Goal: Transaction & Acquisition: Purchase product/service

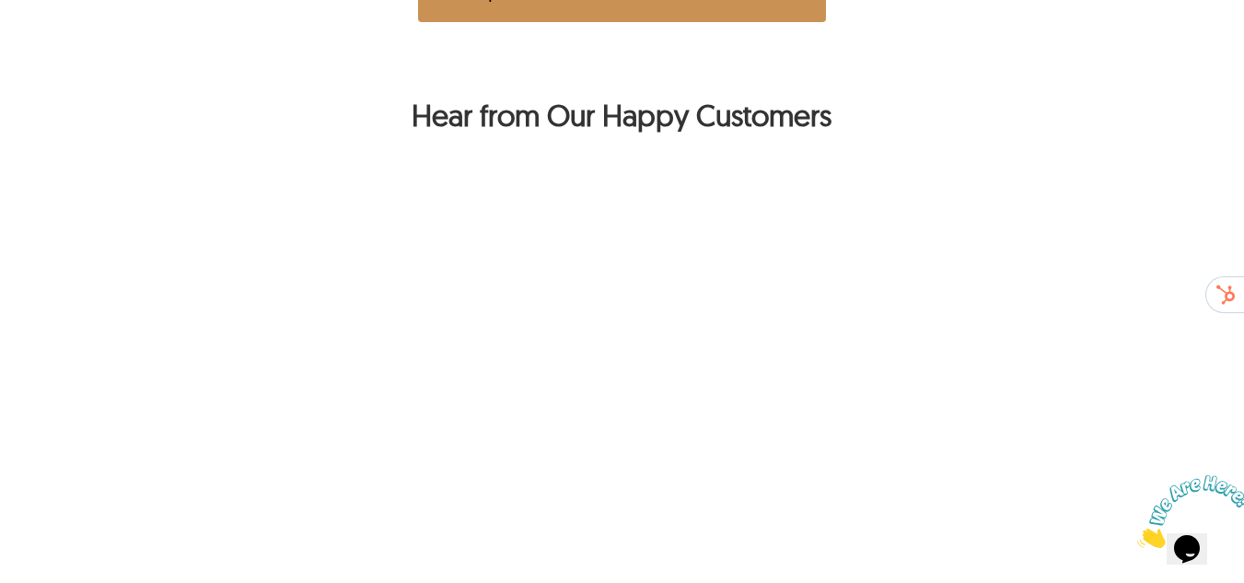
scroll to position [1335, 0]
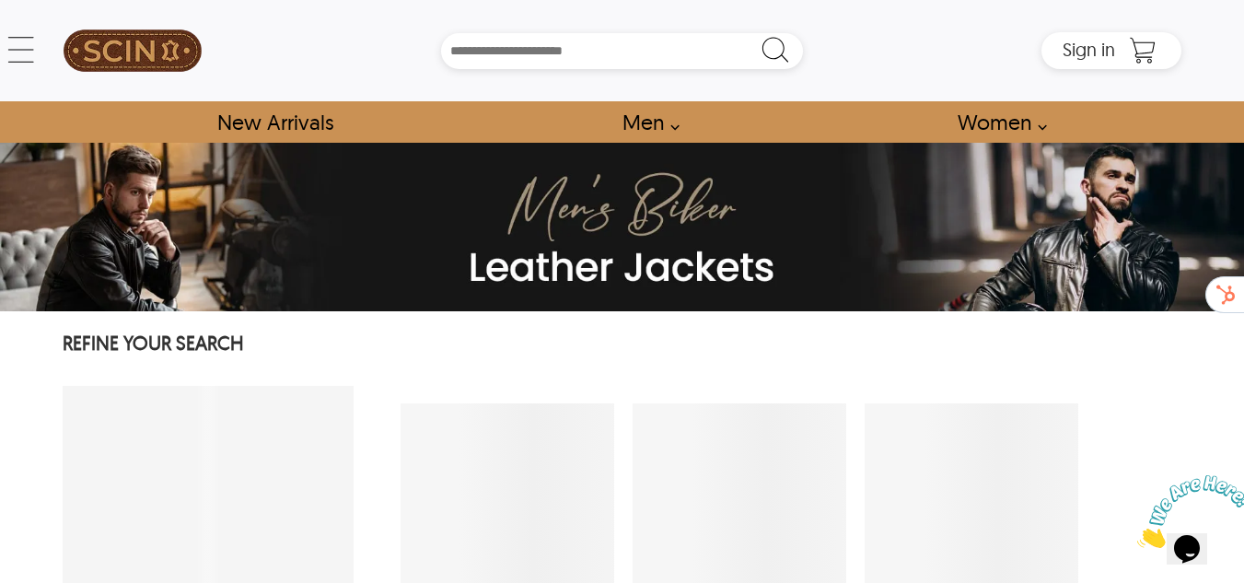
select select "********"
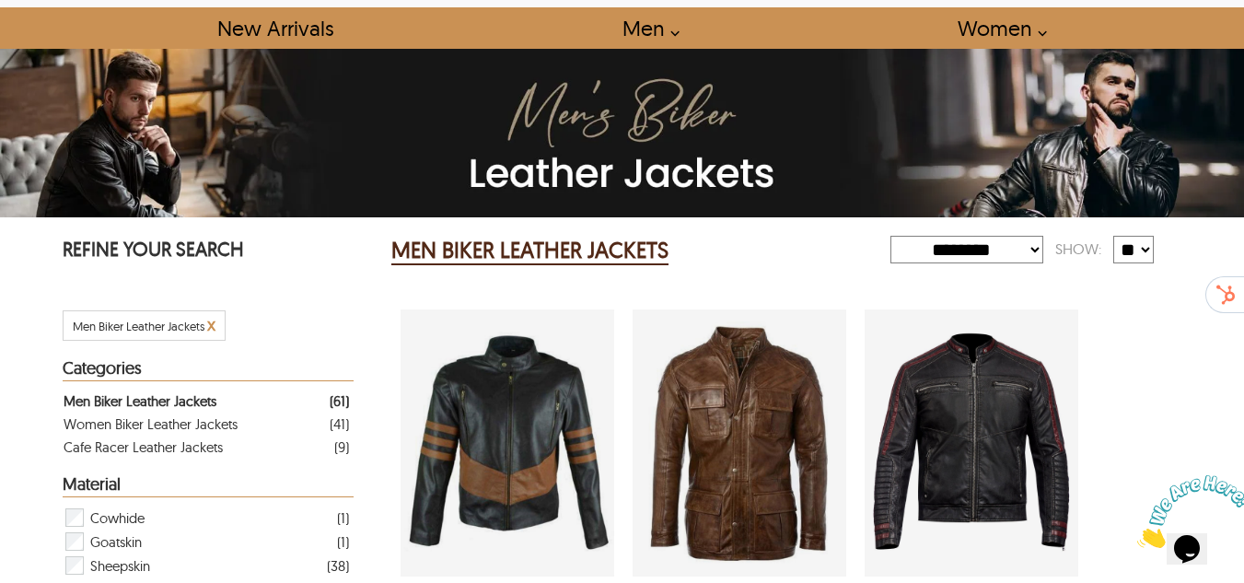
scroll to position [184, 0]
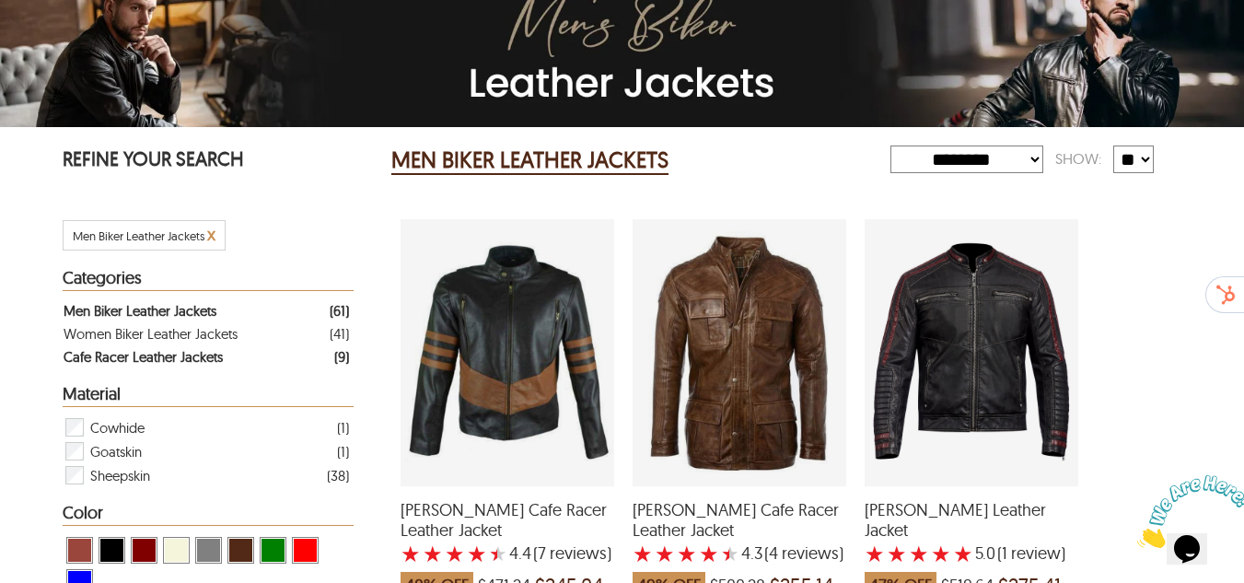
click at [209, 361] on div "Cafe Racer Leather Jackets" at bounding box center [143, 356] width 159 height 23
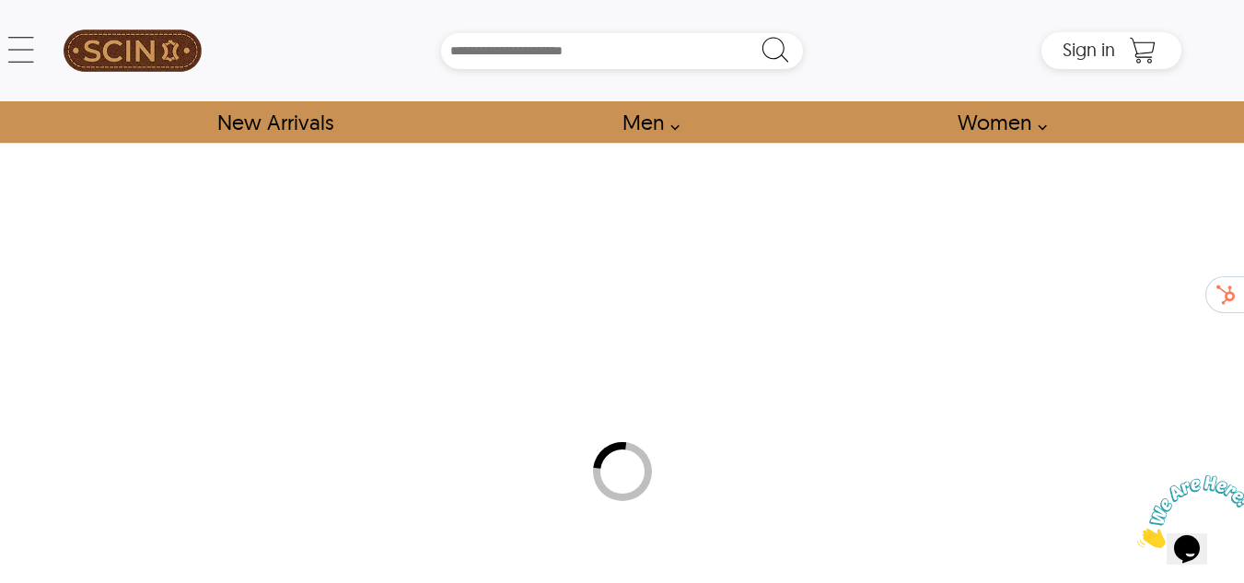
select select "********"
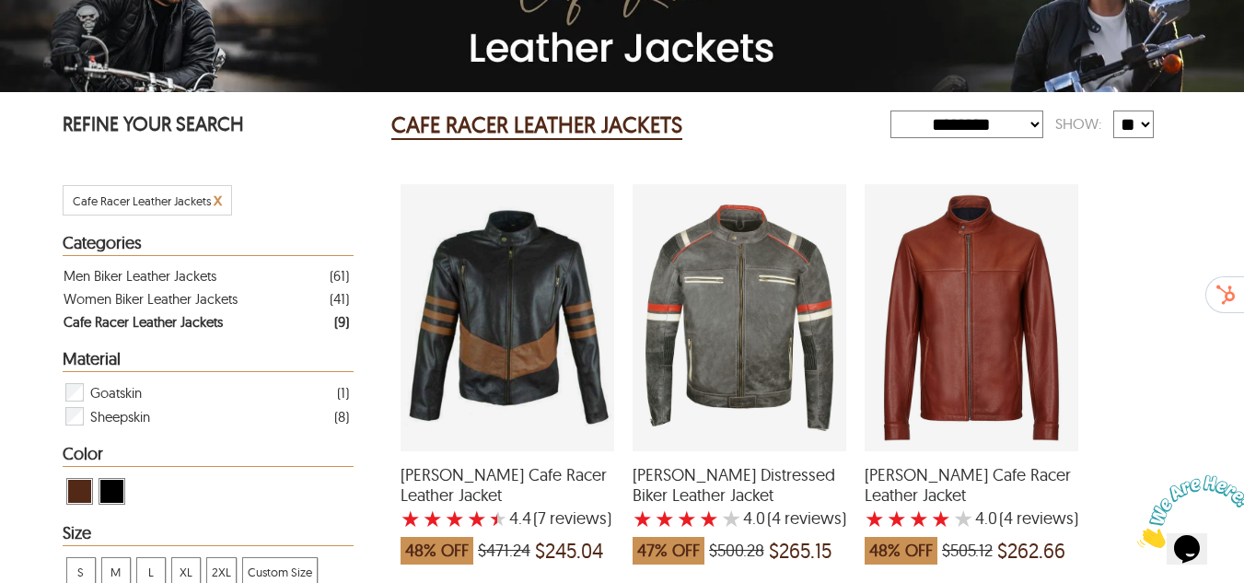
scroll to position [184, 0]
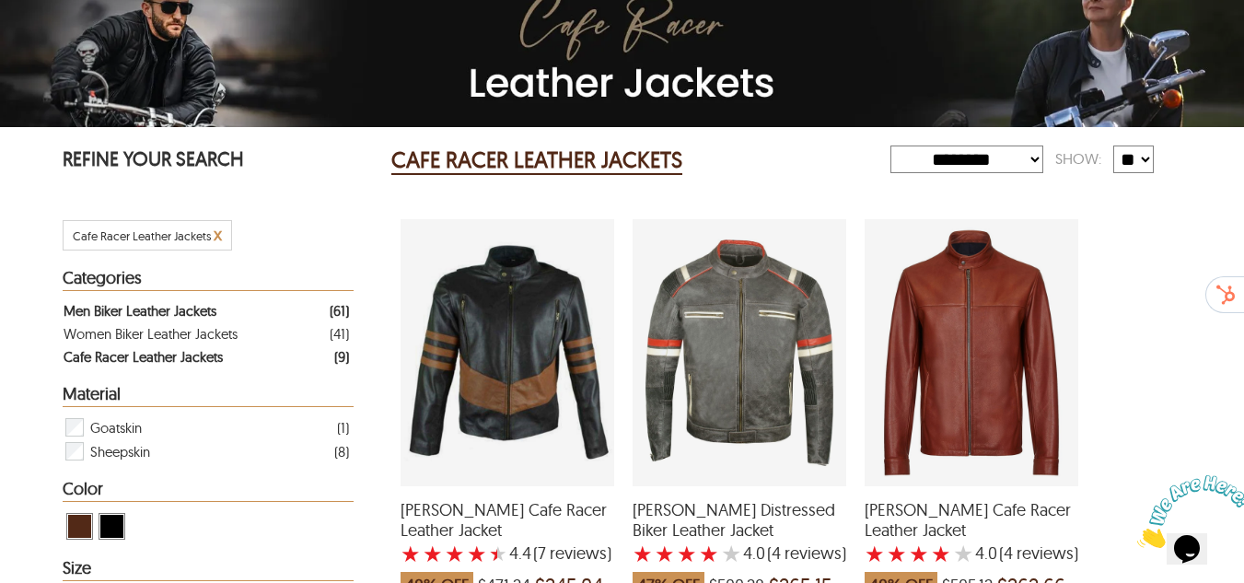
click at [140, 308] on div "Men Biker Leather Jackets" at bounding box center [140, 310] width 153 height 23
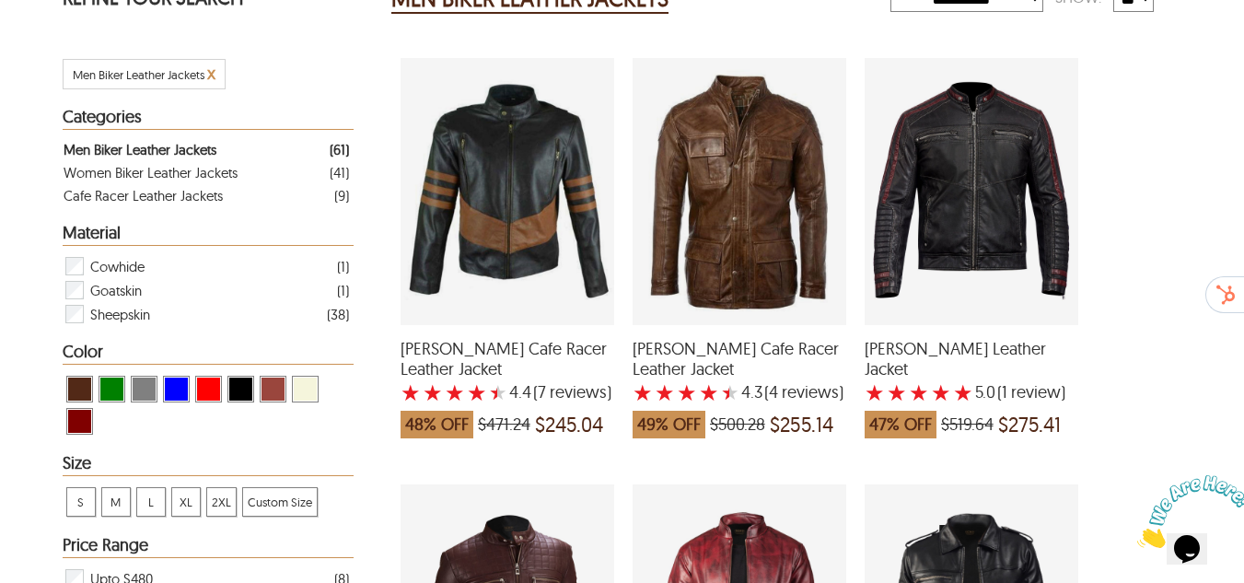
scroll to position [368, 0]
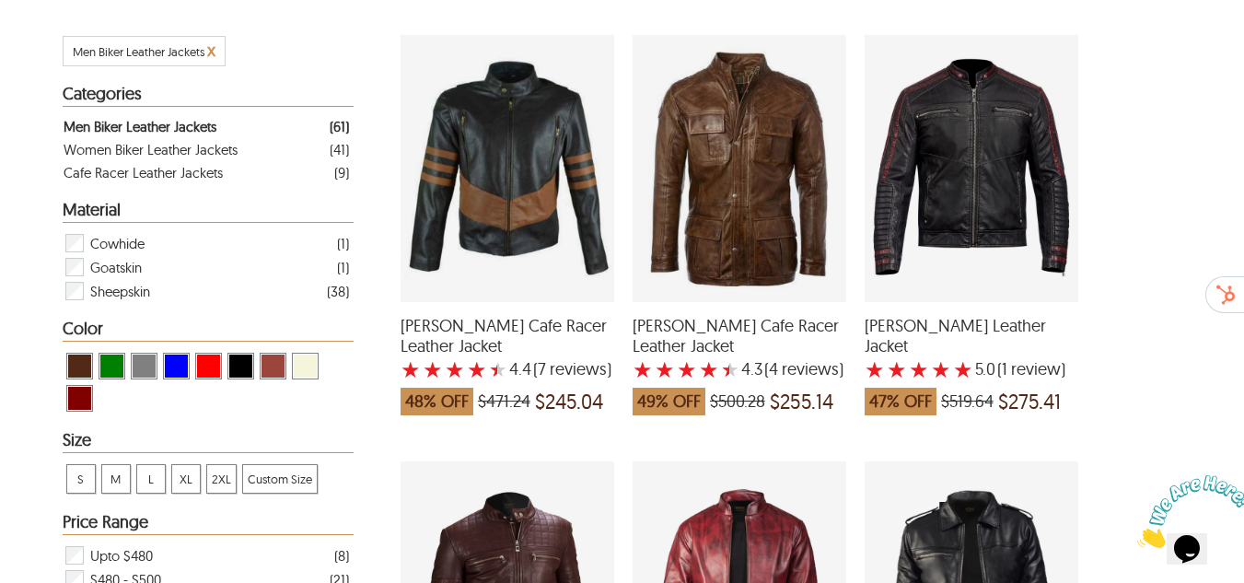
click at [250, 366] on span "View Black Men Biker Leather Jackets" at bounding box center [240, 366] width 23 height 23
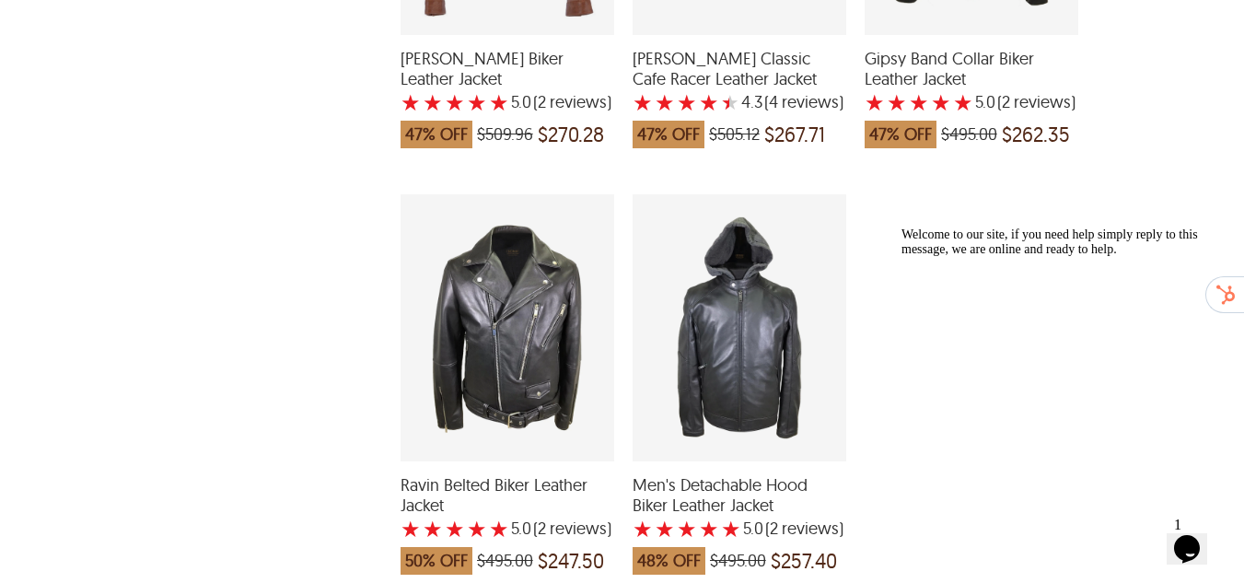
scroll to position [4604, 0]
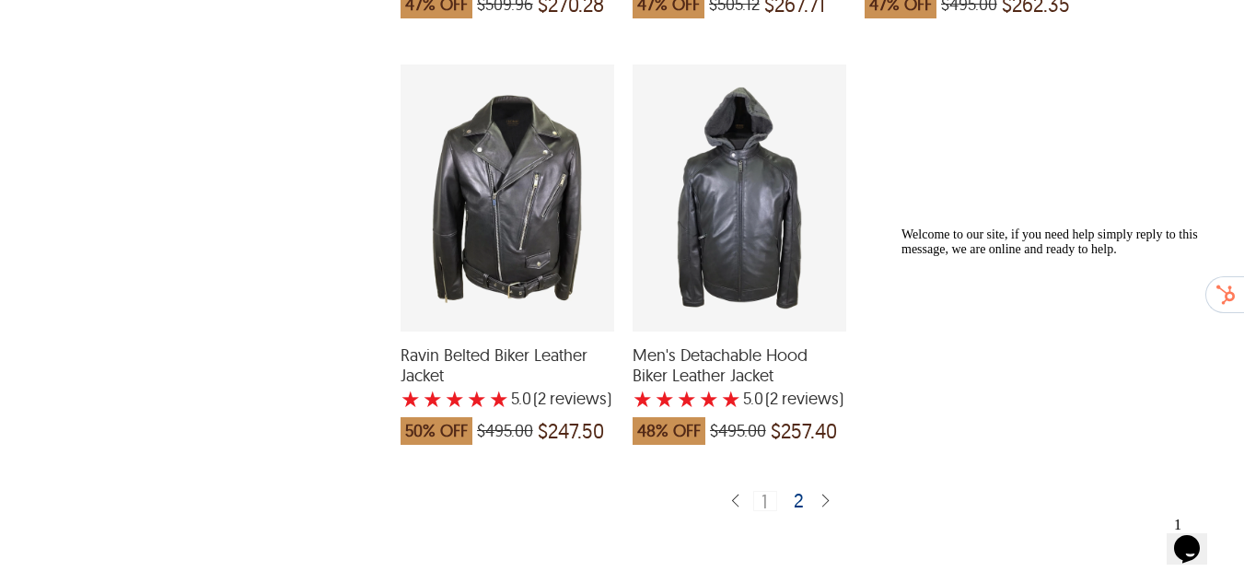
click at [801, 491] on div "2" at bounding box center [799, 500] width 27 height 18
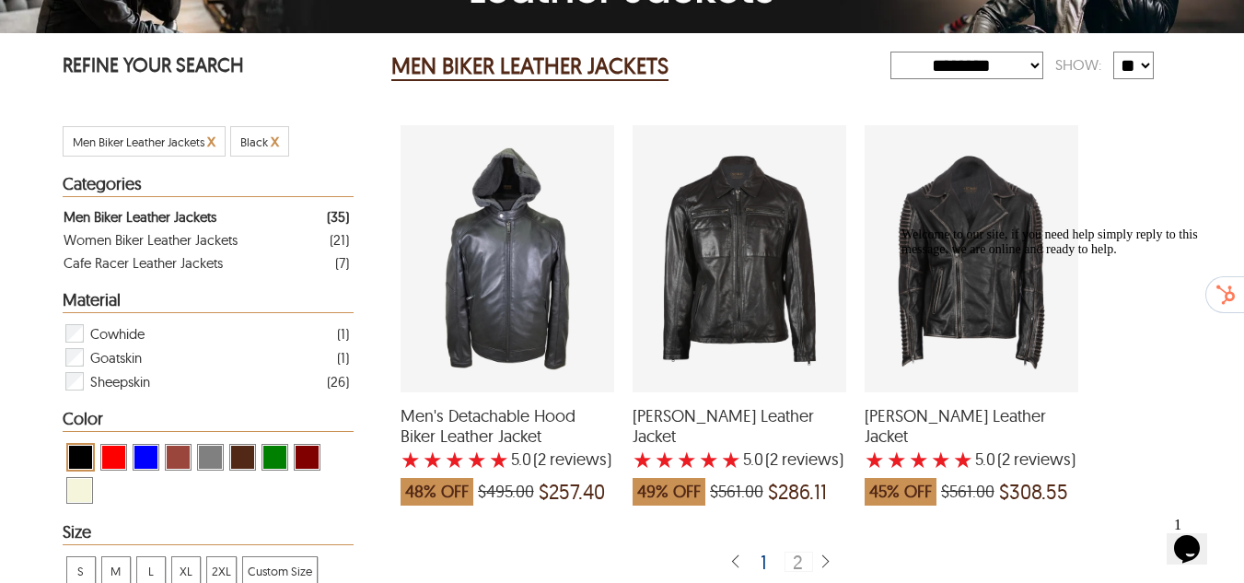
scroll to position [276, 0]
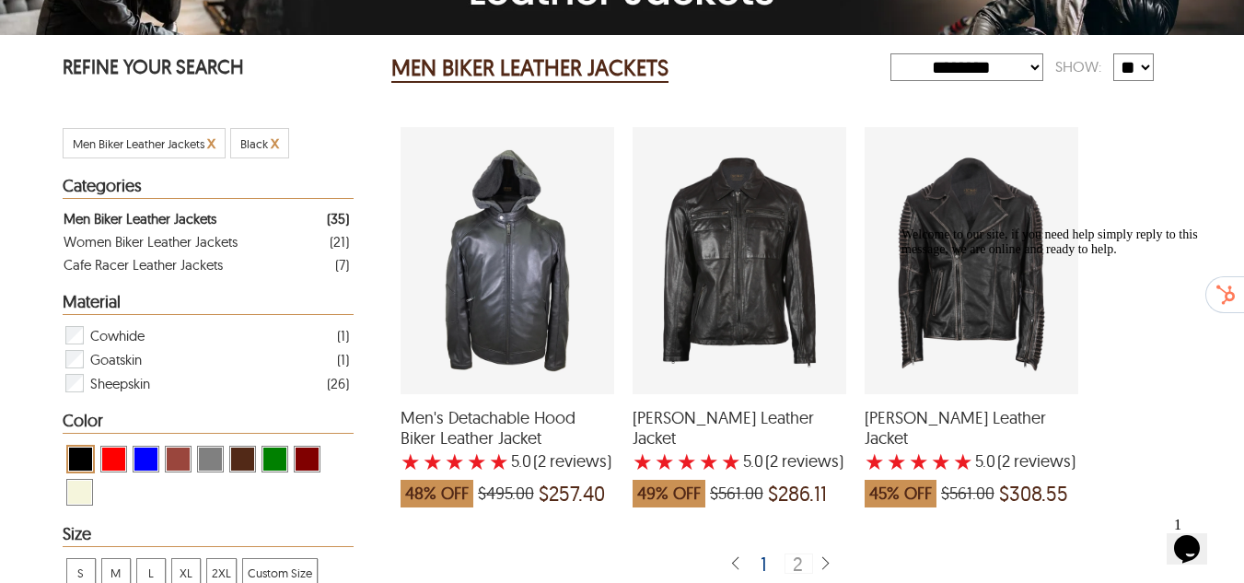
click at [988, 257] on div "Welcome to our site, if you need help simply reply to this message, we are onli…" at bounding box center [1066, 241] width 331 height 29
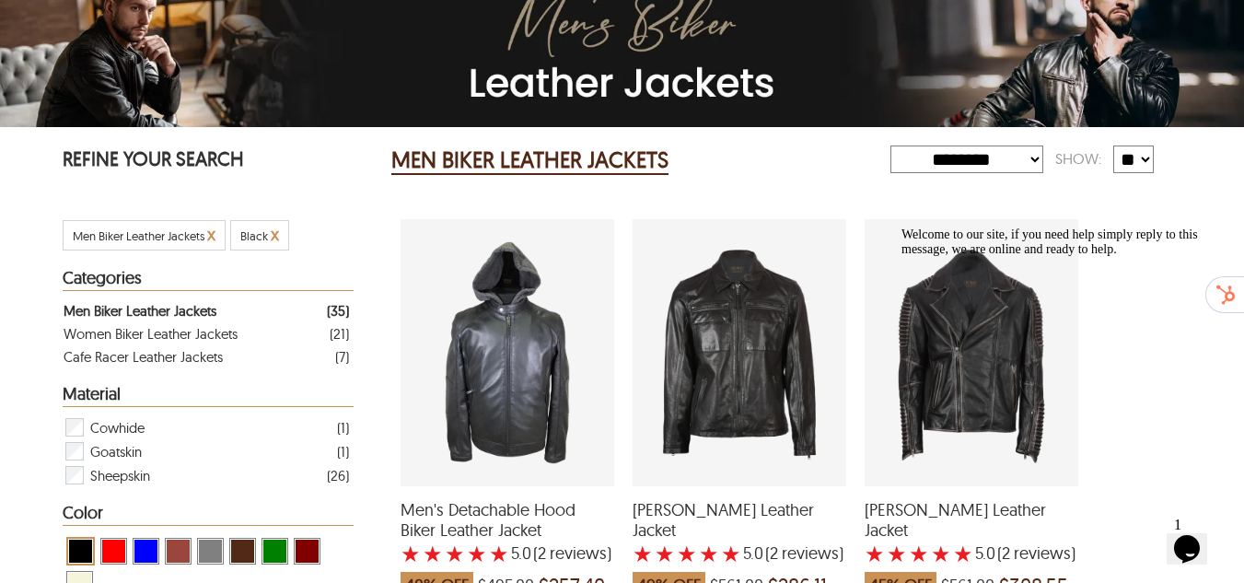
scroll to position [0, 0]
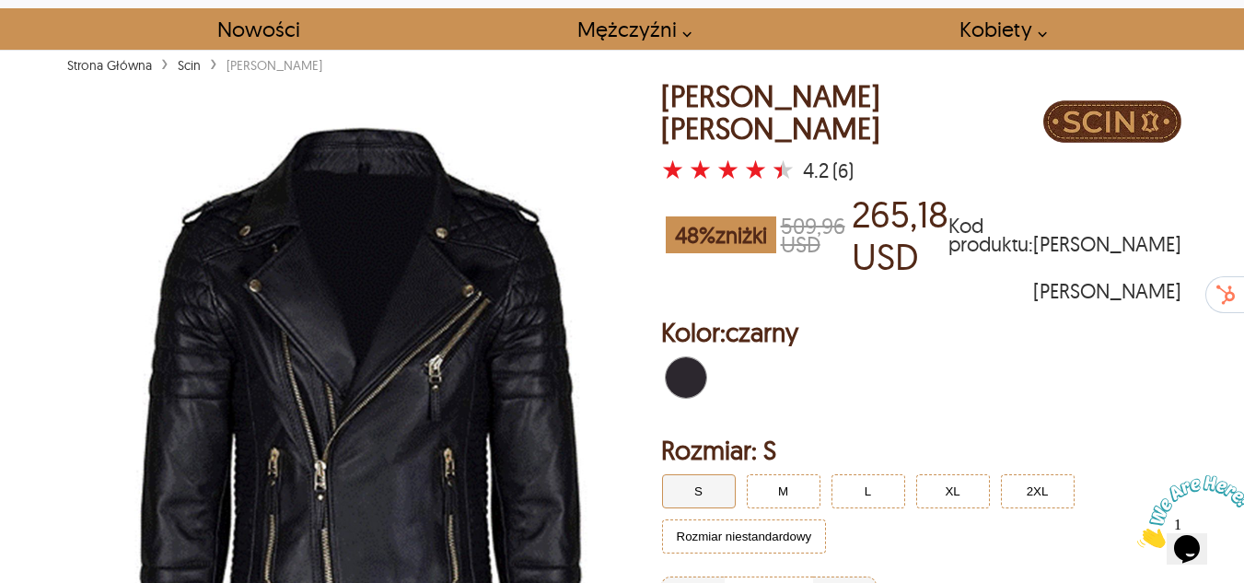
scroll to position [553, 0]
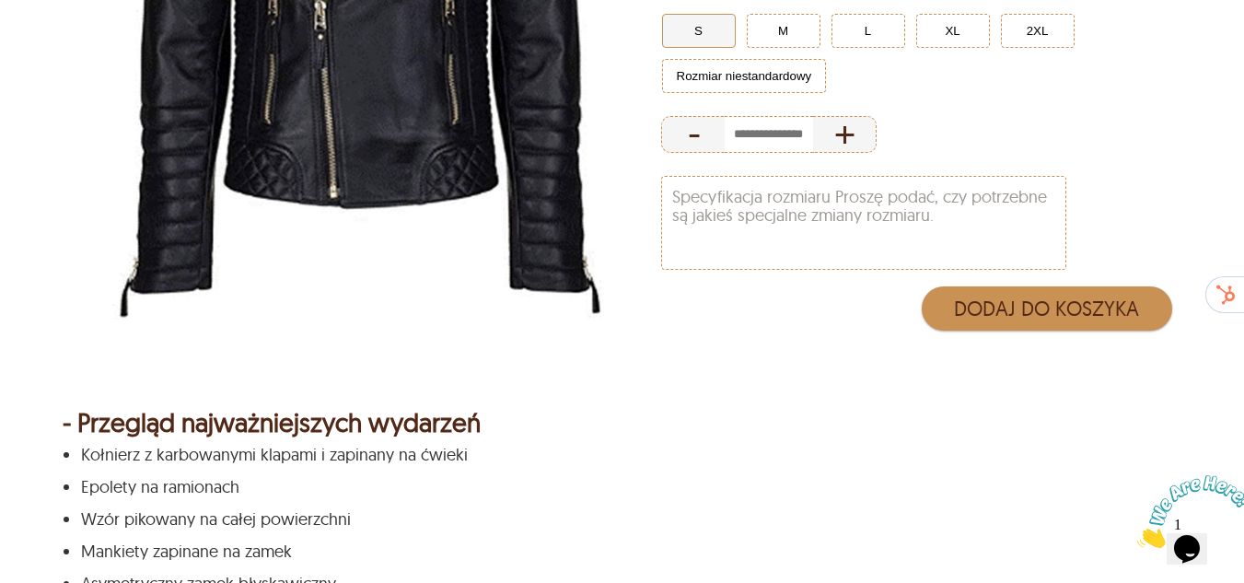
drag, startPoint x: 551, startPoint y: 272, endPoint x: 541, endPoint y: 396, distance: 124.7
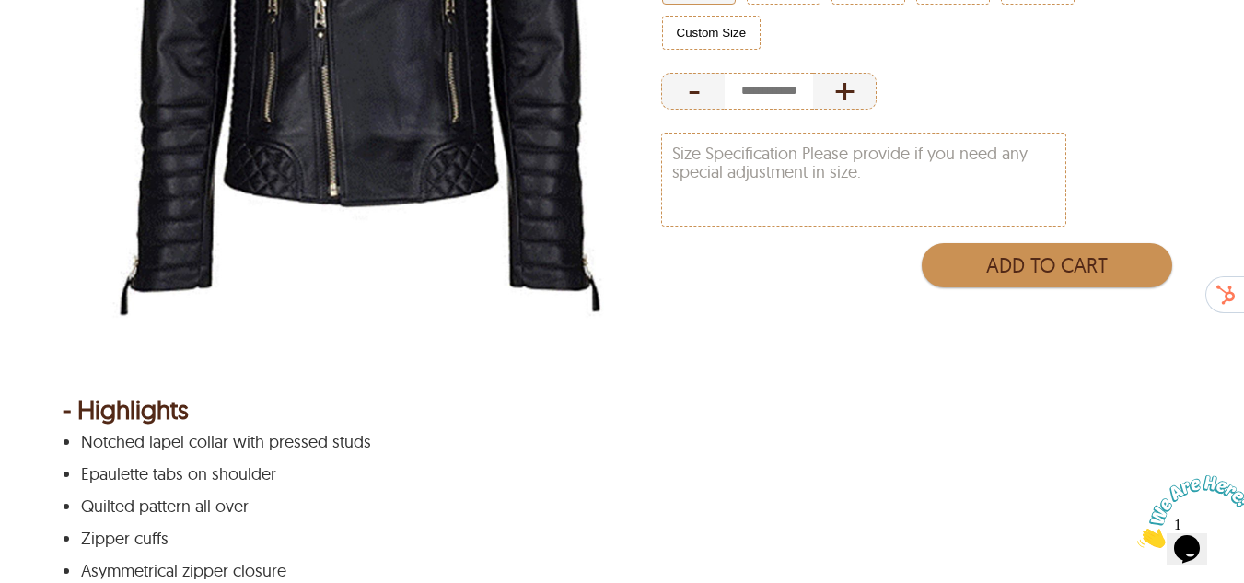
scroll to position [552, 0]
click at [661, 378] on div "Bruno Biker Leather Jacket ★ ★ ★ ★ ★ 4.2 (6) 48 % OFF $509.96 $265.18 Product C…" at bounding box center [921, 1] width 521 height 764
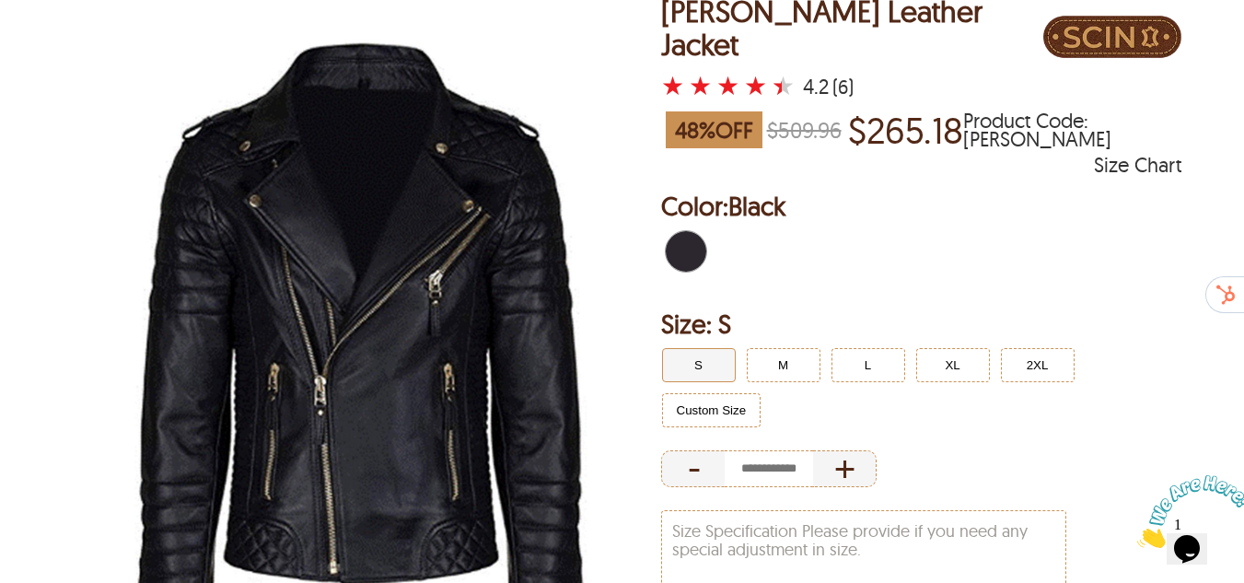
scroll to position [92, 0]
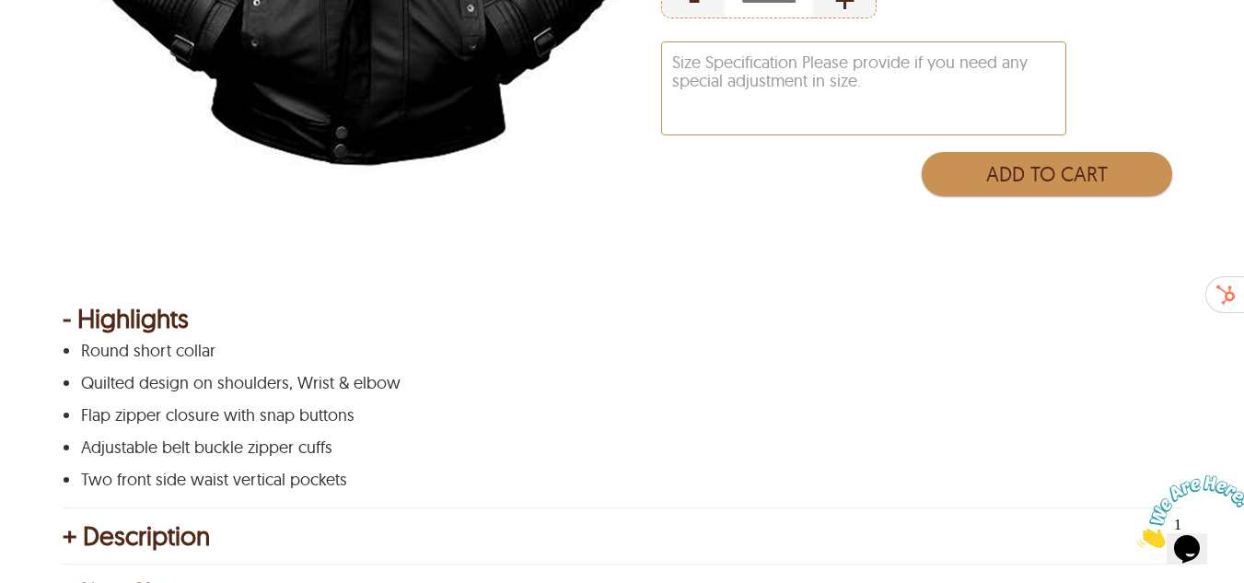
scroll to position [644, 0]
drag, startPoint x: 86, startPoint y: 356, endPoint x: 404, endPoint y: 355, distance: 318.6
click at [118, 356] on p "Round short collar" at bounding box center [620, 352] width 1078 height 18
click at [621, 361] on p "Round short collar" at bounding box center [620, 352] width 1078 height 18
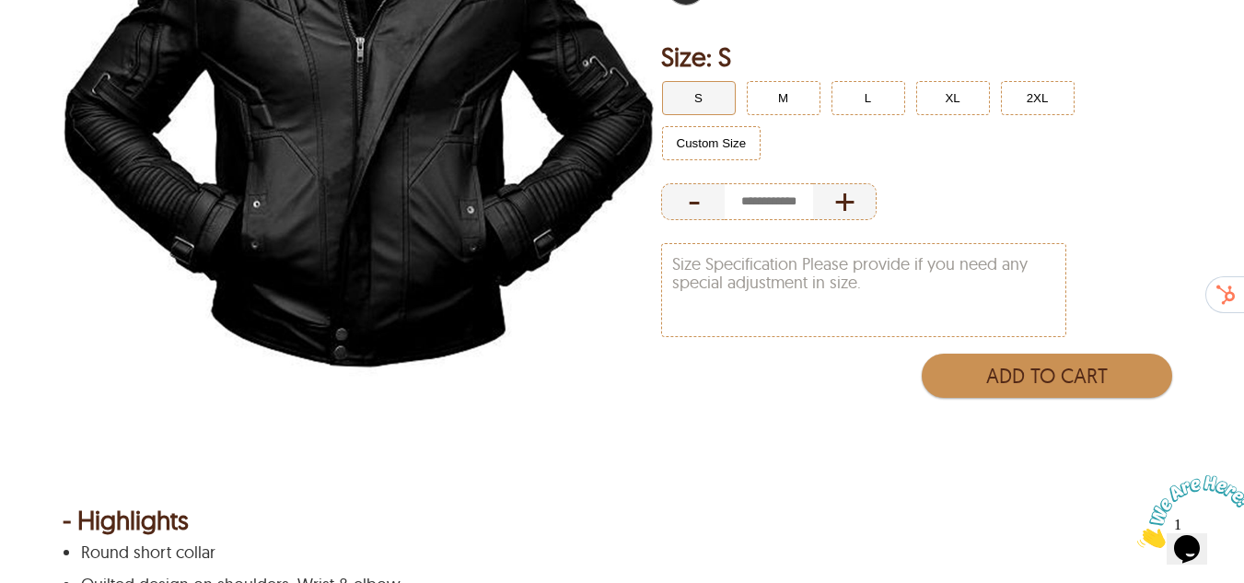
scroll to position [183, 0]
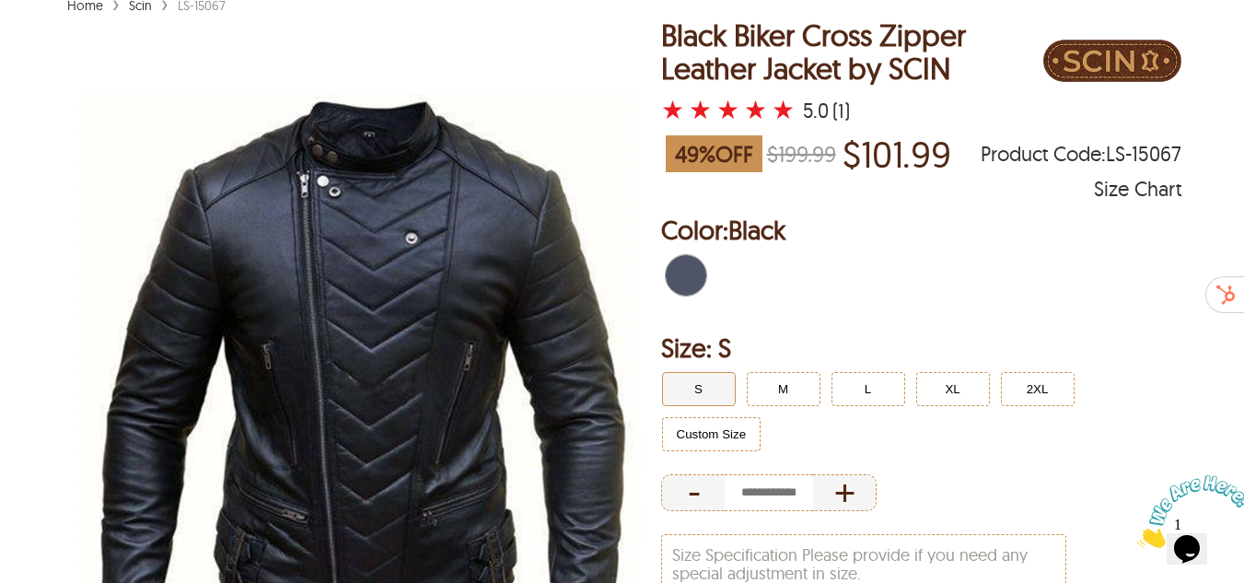
scroll to position [184, 0]
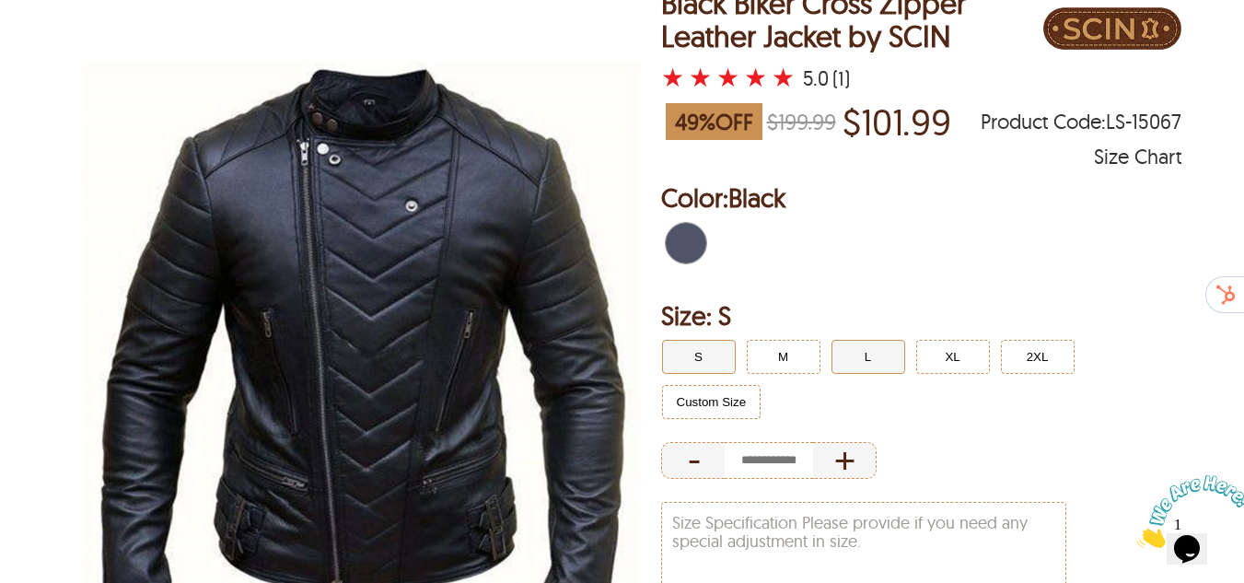
click at [874, 352] on button "L" at bounding box center [868, 357] width 74 height 34
click at [865, 362] on button "L" at bounding box center [868, 357] width 74 height 34
click at [913, 355] on ul "S M L XL 2XL Custom Size" at bounding box center [920, 379] width 526 height 90
click at [939, 355] on button "XL" at bounding box center [953, 357] width 74 height 34
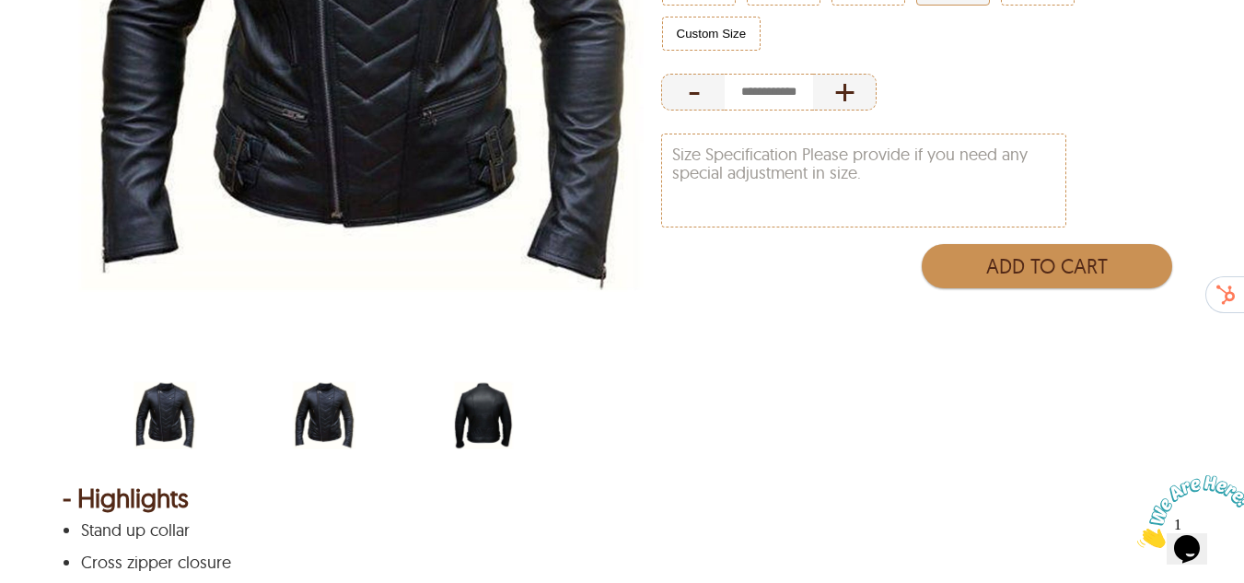
click at [323, 418] on img "scin-13011-black.jpg" at bounding box center [324, 415] width 66 height 83
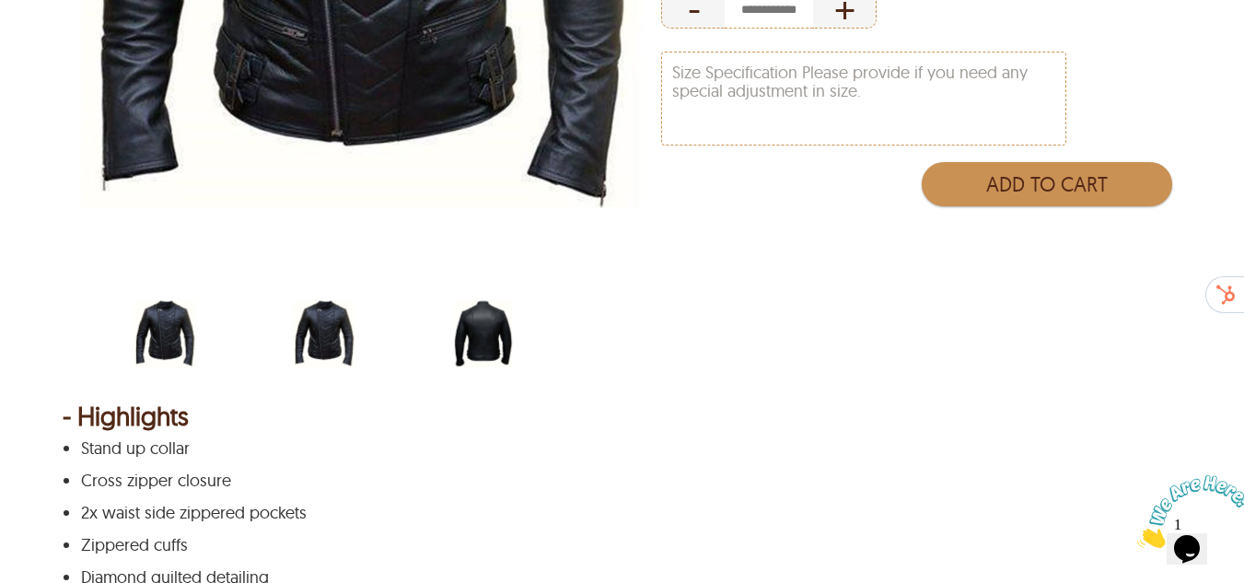
scroll to position [645, 0]
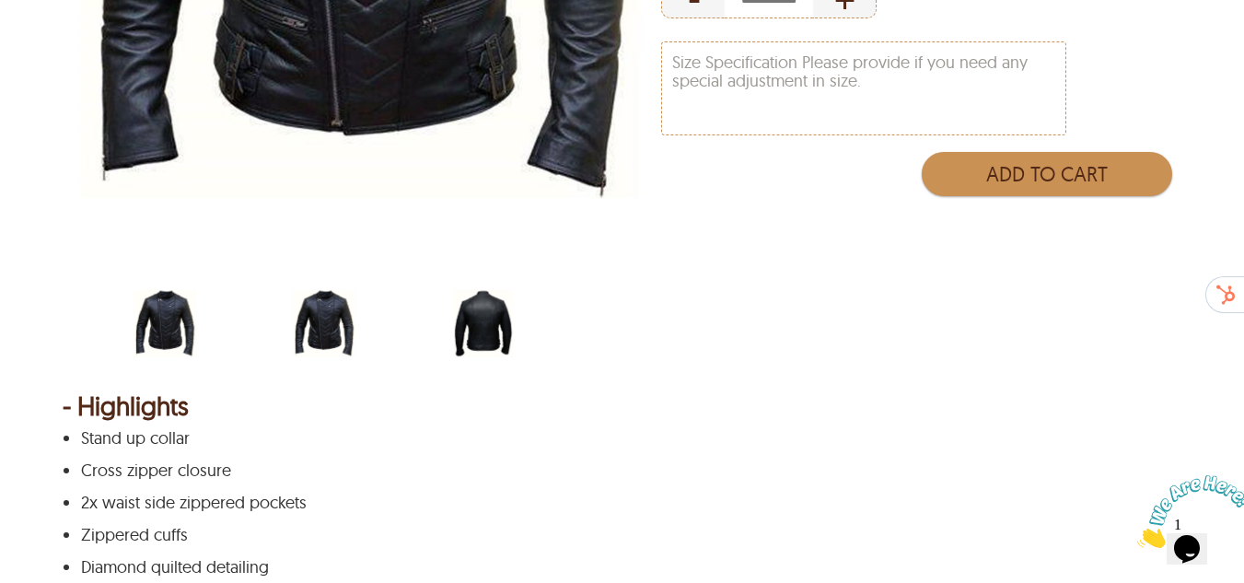
click at [192, 306] on img "scin-13011-black.jpg" at bounding box center [165, 323] width 66 height 83
click at [328, 306] on img "scin-13011-black.jpg" at bounding box center [324, 323] width 66 height 83
click at [486, 323] on img "scin-13011-black-back.jpg" at bounding box center [483, 323] width 66 height 83
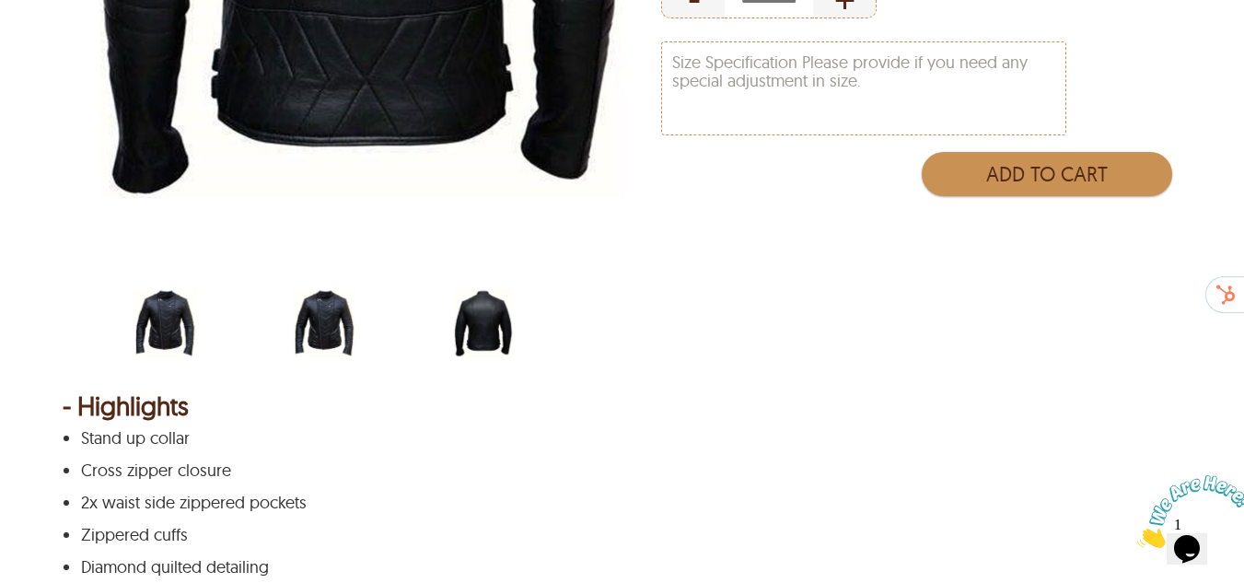
click at [340, 323] on img "scin-13011-black.jpg" at bounding box center [324, 323] width 66 height 83
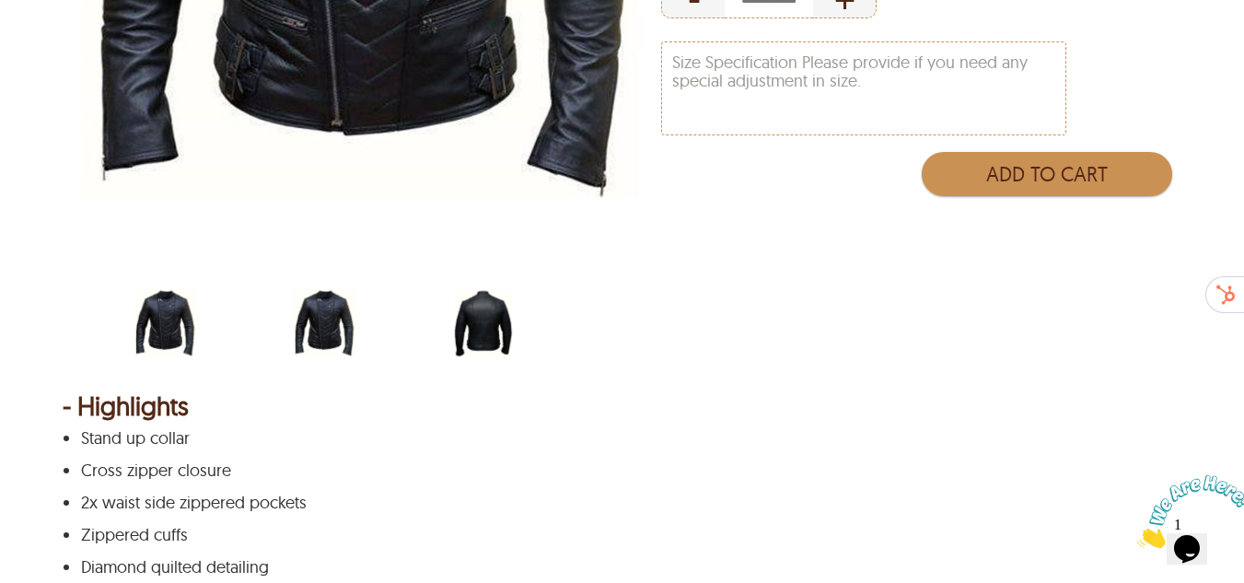
click at [193, 337] on img "scin-13011-black.jpg" at bounding box center [165, 323] width 66 height 83
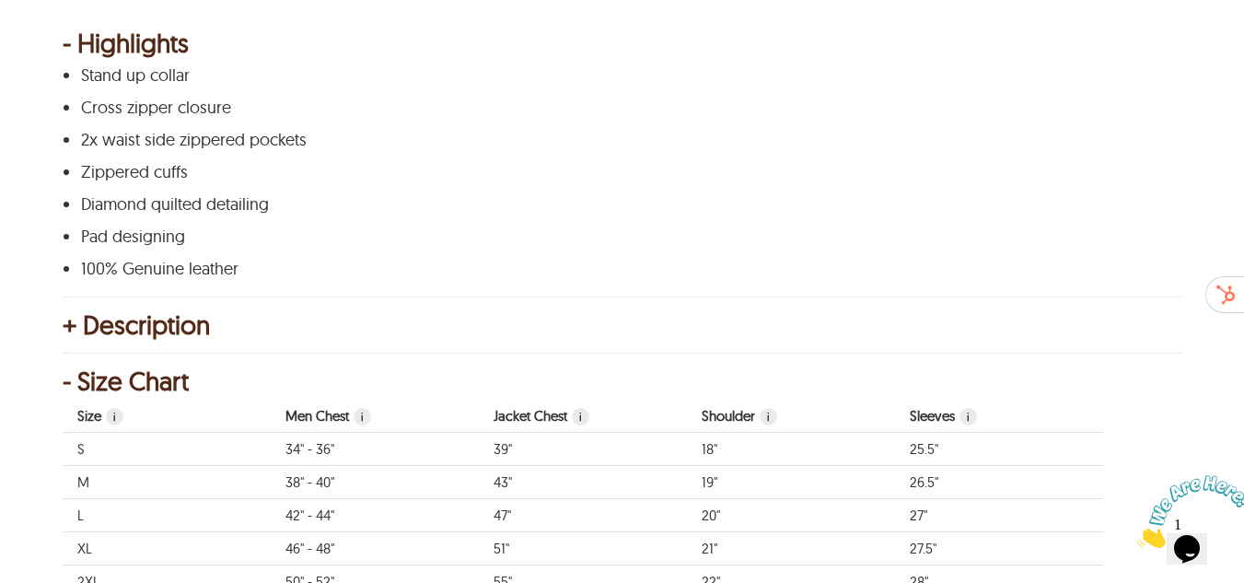
scroll to position [1013, 0]
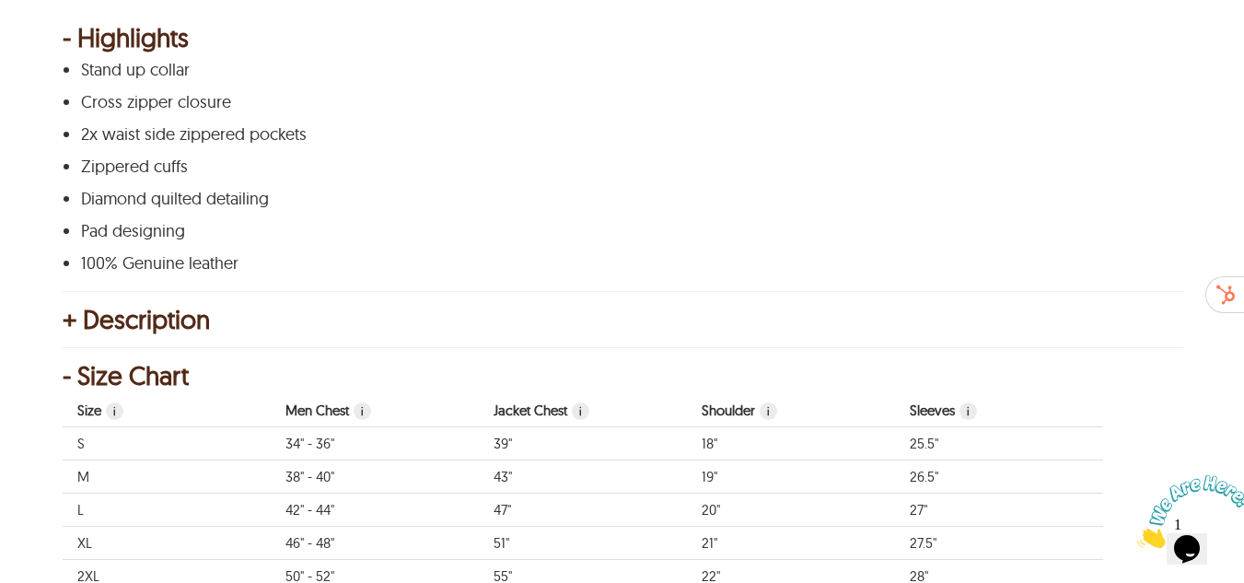
click at [70, 323] on div "+ Description" at bounding box center [623, 319] width 1120 height 18
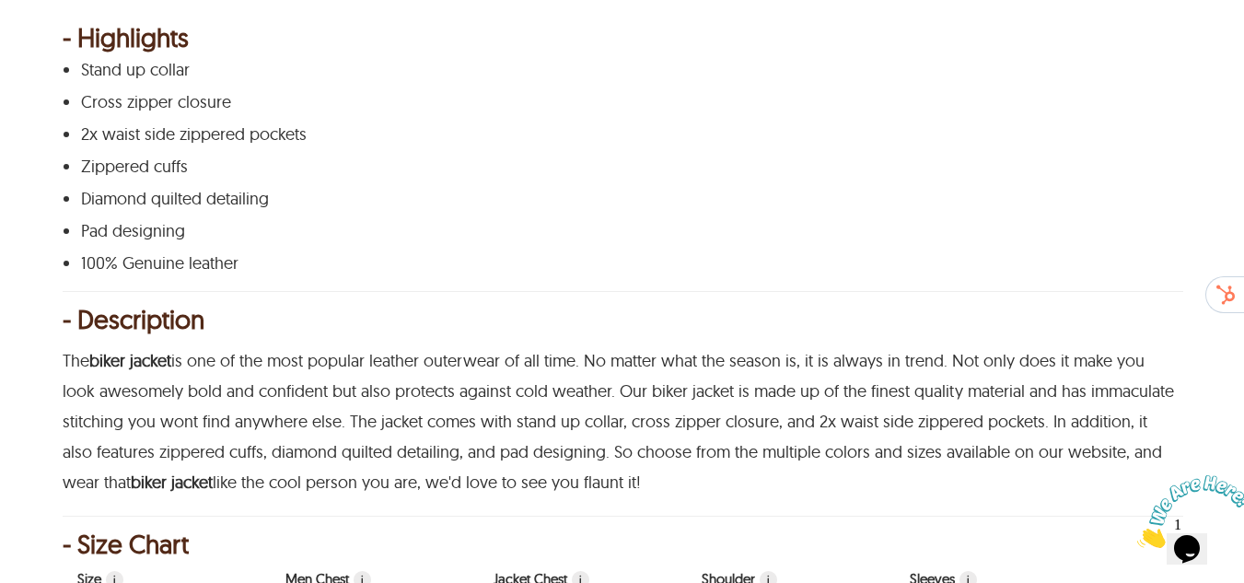
click at [740, 184] on div "Stand up collar Cross zipper closure 2x waist side zippered pockets Zippered cu…" at bounding box center [620, 167] width 1115 height 212
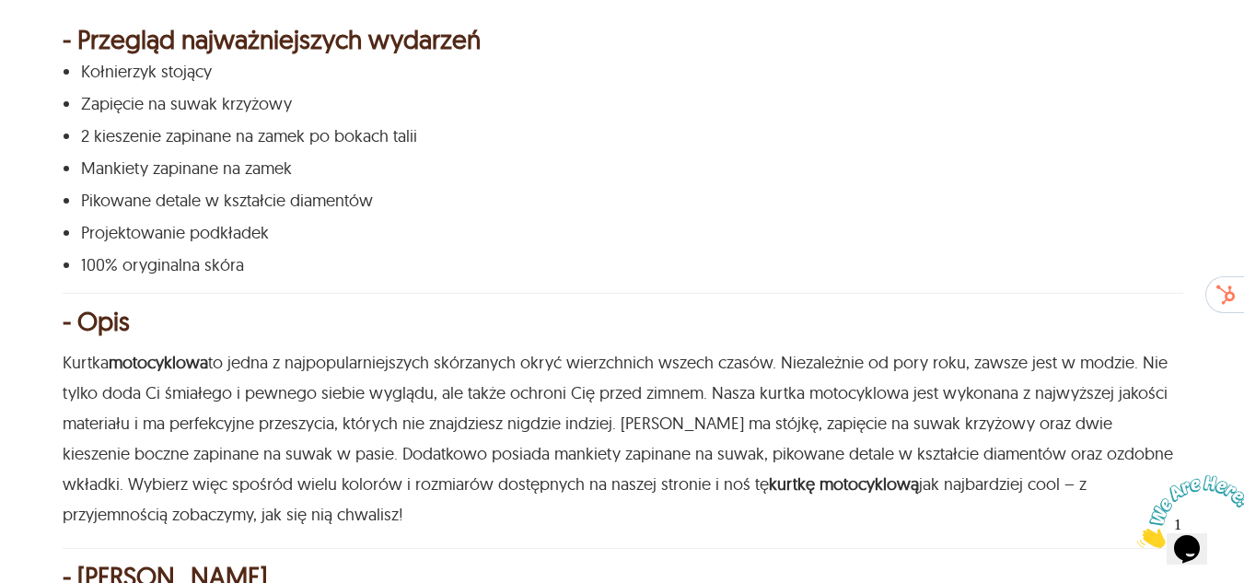
scroll to position [1014, 0]
click at [567, 197] on p "Pikowane detale w kształcie diamentów" at bounding box center [620, 200] width 1078 height 18
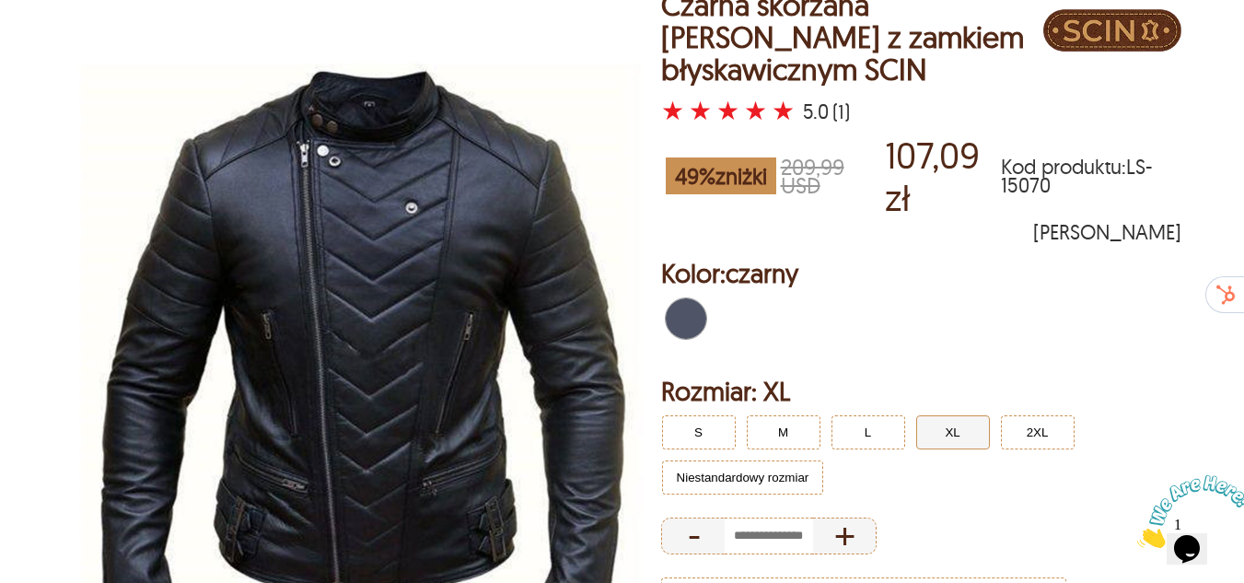
scroll to position [92, 0]
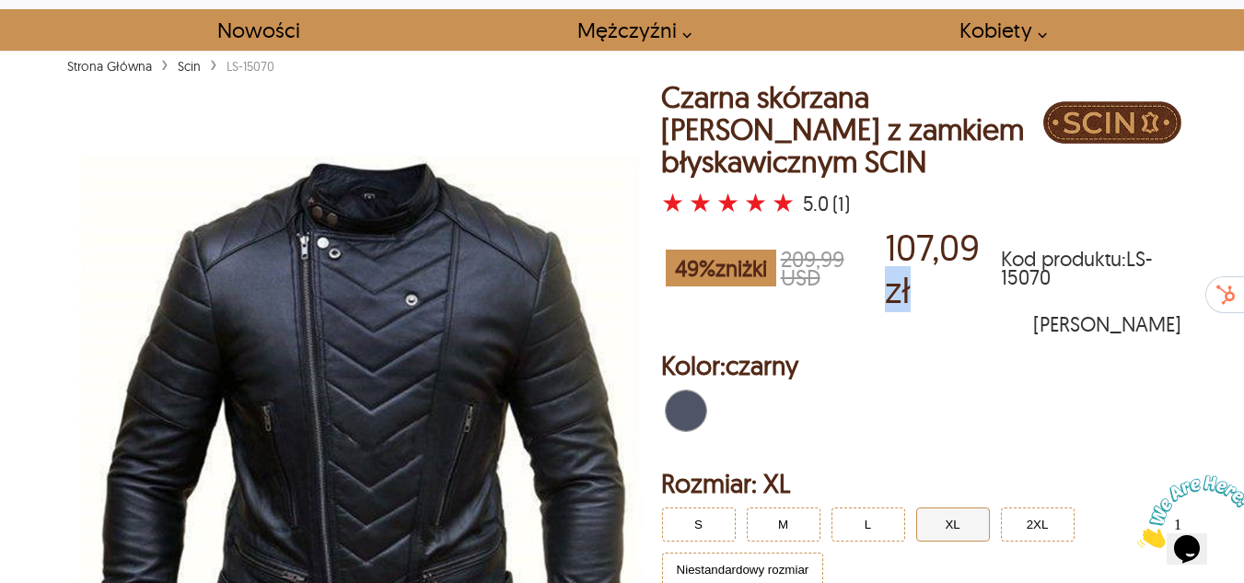
drag, startPoint x: 880, startPoint y: 298, endPoint x: 935, endPoint y: 299, distance: 54.3
click at [935, 299] on div "49 % zniżki 209,99 USD 107,09 zł Kod produktu : LS-15070" at bounding box center [921, 268] width 521 height 94
click at [934, 282] on p "107,09 zł" at bounding box center [943, 268] width 117 height 85
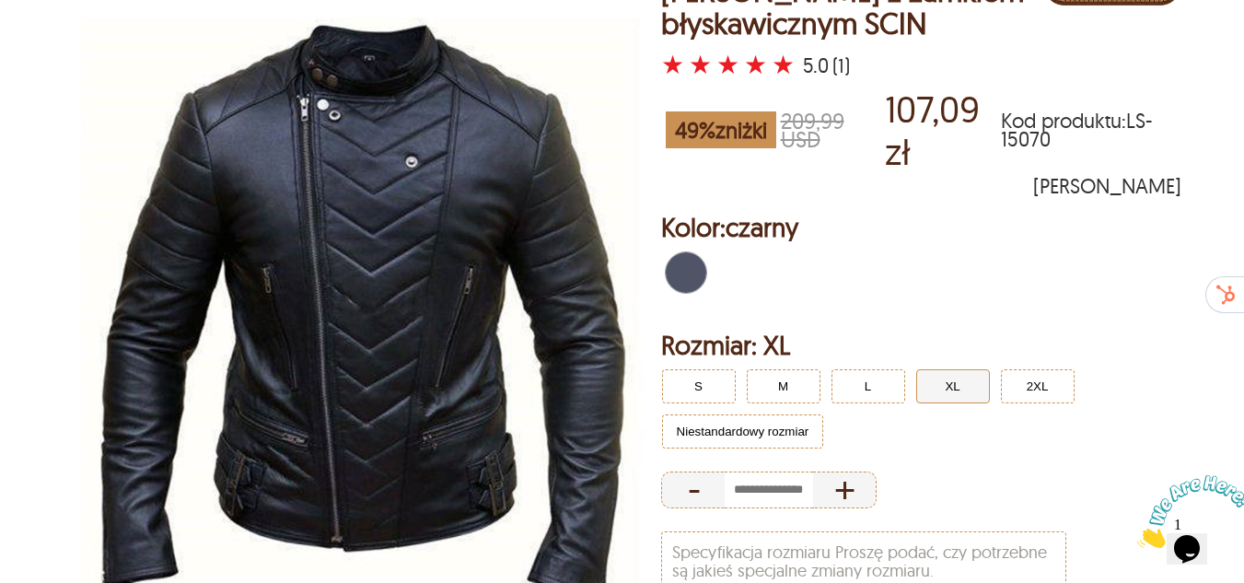
scroll to position [184, 0]
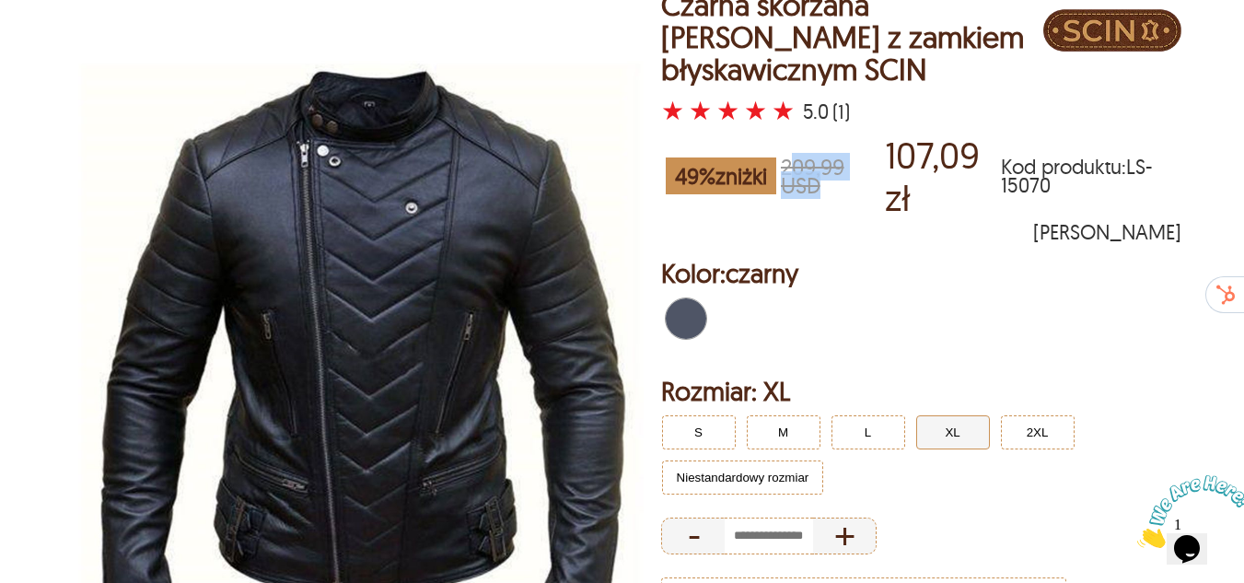
drag, startPoint x: 810, startPoint y: 188, endPoint x: 830, endPoint y: 192, distance: 19.9
click at [830, 192] on span "209,99 USD" at bounding box center [830, 175] width 98 height 37
click at [808, 169] on font "209,99 USD" at bounding box center [813, 176] width 64 height 46
drag, startPoint x: 787, startPoint y: 159, endPoint x: 836, endPoint y: 213, distance: 72.3
click at [836, 213] on div "49 % zniżki 209,99 USD 107,09 zł Kod produktu : LS-15070" at bounding box center [921, 176] width 521 height 94
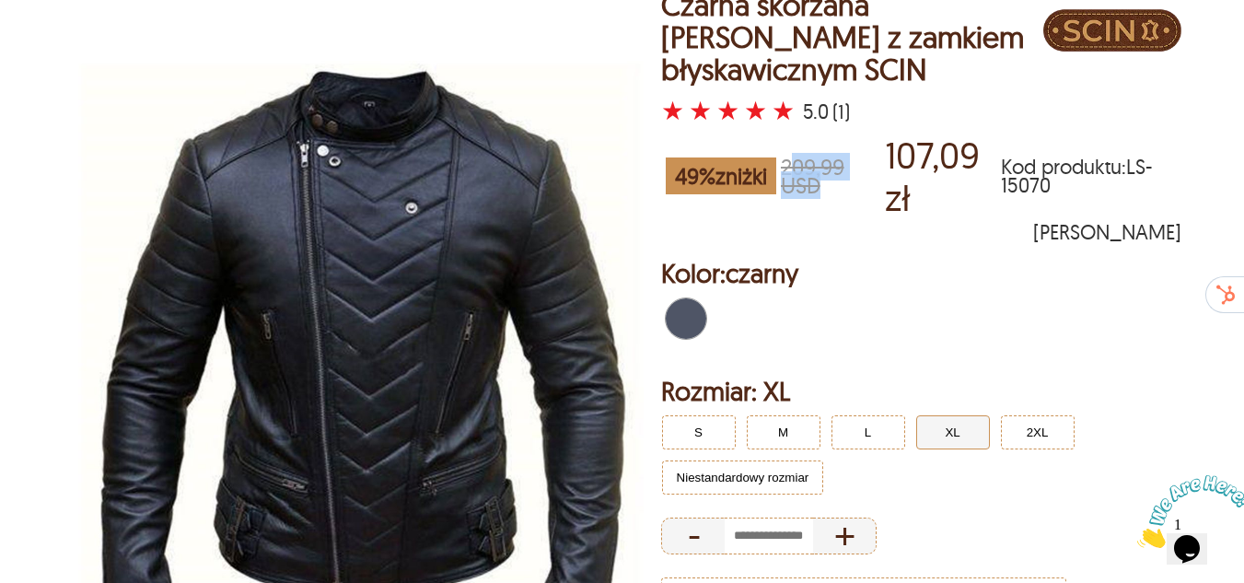
click at [837, 210] on div "49 % zniżki 209,99 USD 107,09 zł Kod produktu : LS-15070" at bounding box center [921, 176] width 521 height 94
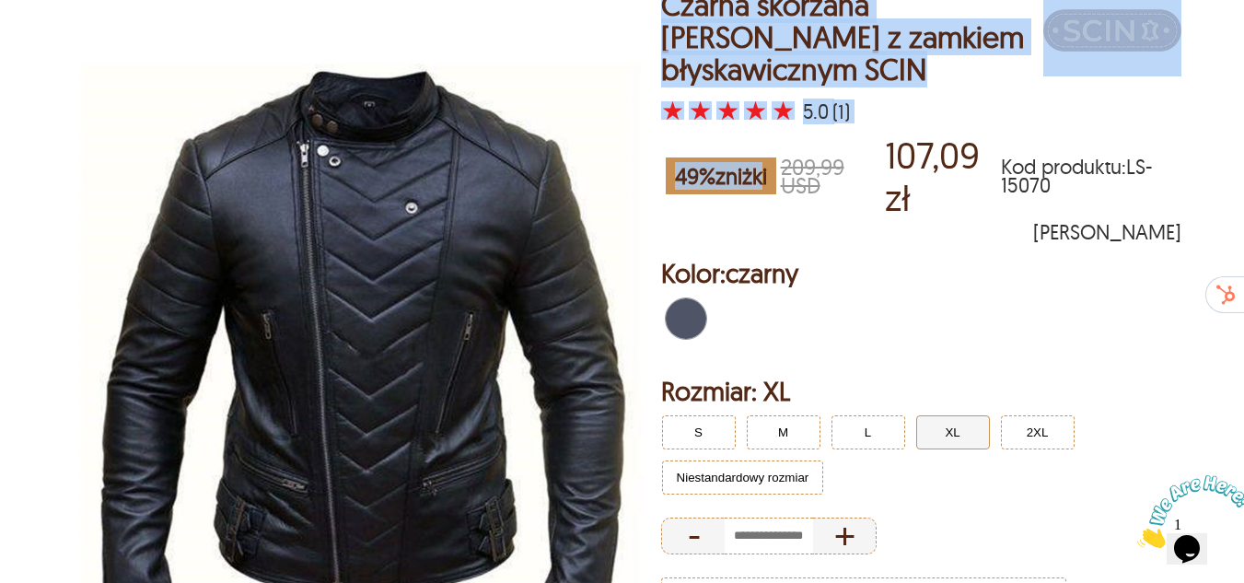
drag, startPoint x: 722, startPoint y: 185, endPoint x: 651, endPoint y: 137, distance: 85.6
click at [651, 137] on div "Czarna skórzana kurtka motocyklowa z zamkiem błyskawicznym SCIN ★ ★ ★ ★ ★ 5.0 (…" at bounding box center [623, 415] width 1120 height 852
click at [641, 143] on img at bounding box center [361, 362] width 597 height 746
click at [641, 142] on img at bounding box center [361, 362] width 597 height 746
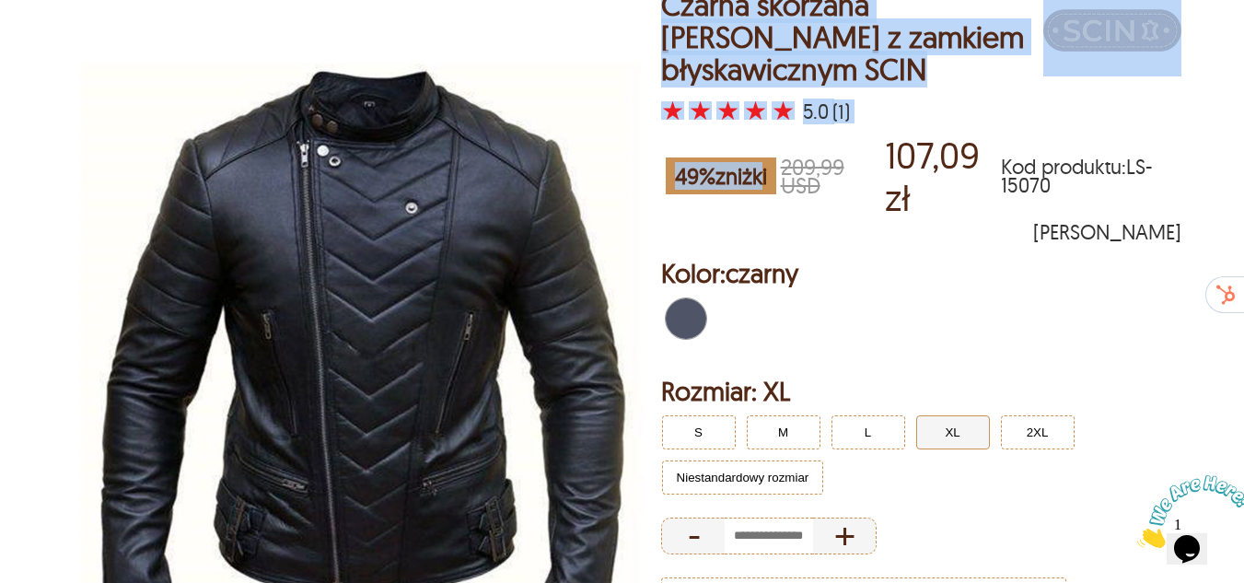
click at [737, 129] on div "49 % zniżki 209,99 USD 107,09 zł Kod produktu : LS-15070" at bounding box center [921, 176] width 521 height 94
click at [668, 52] on font "Czarna skórzana kurtka motocyklowa z zamkiem błyskawicznym SCIN" at bounding box center [842, 36] width 363 height 101
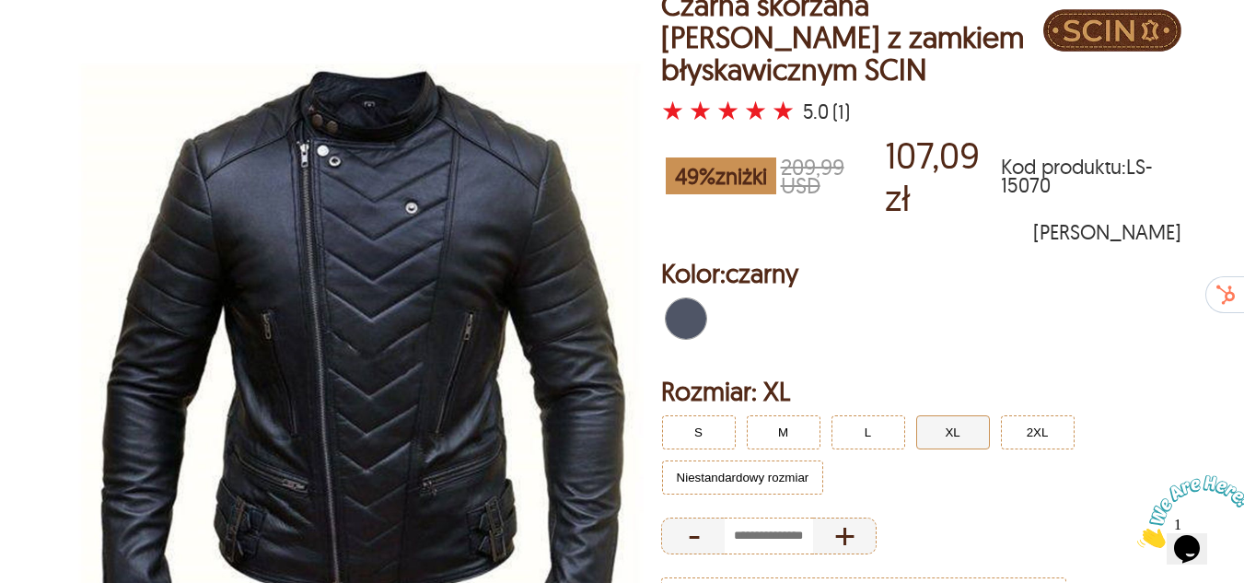
drag, startPoint x: 616, startPoint y: 77, endPoint x: 453, endPoint y: 316, distance: 288.9
drag, startPoint x: 453, startPoint y: 316, endPoint x: 525, endPoint y: 135, distance: 194.2
click at [525, 134] on img at bounding box center [361, 362] width 597 height 746
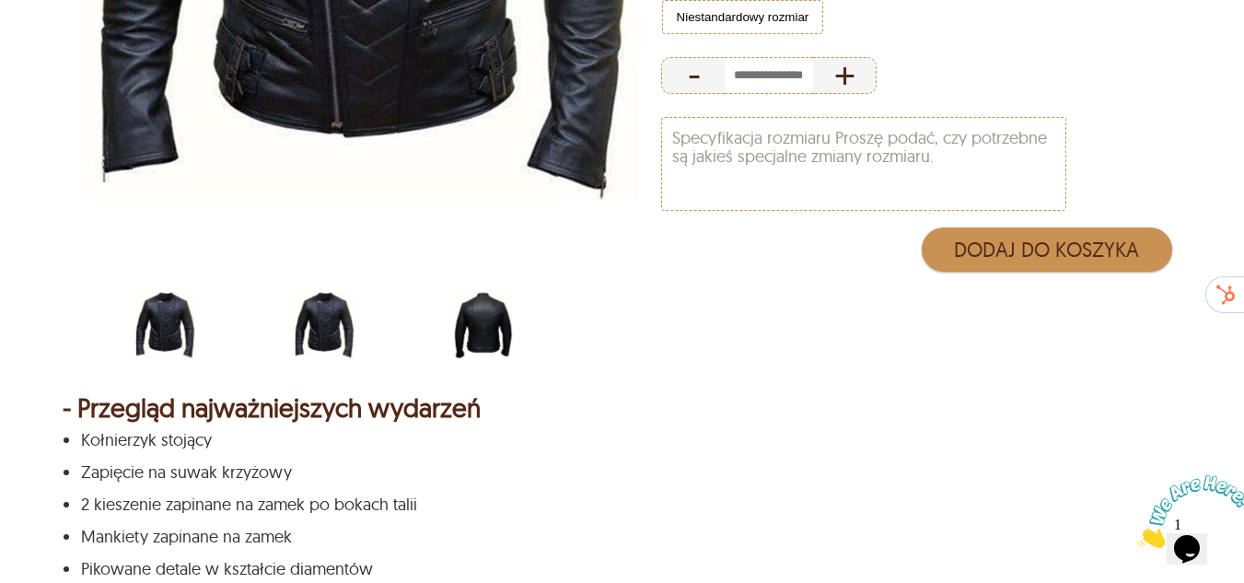
click at [494, 335] on img "scin-13011-czarny-tył.jpg" at bounding box center [483, 325] width 66 height 83
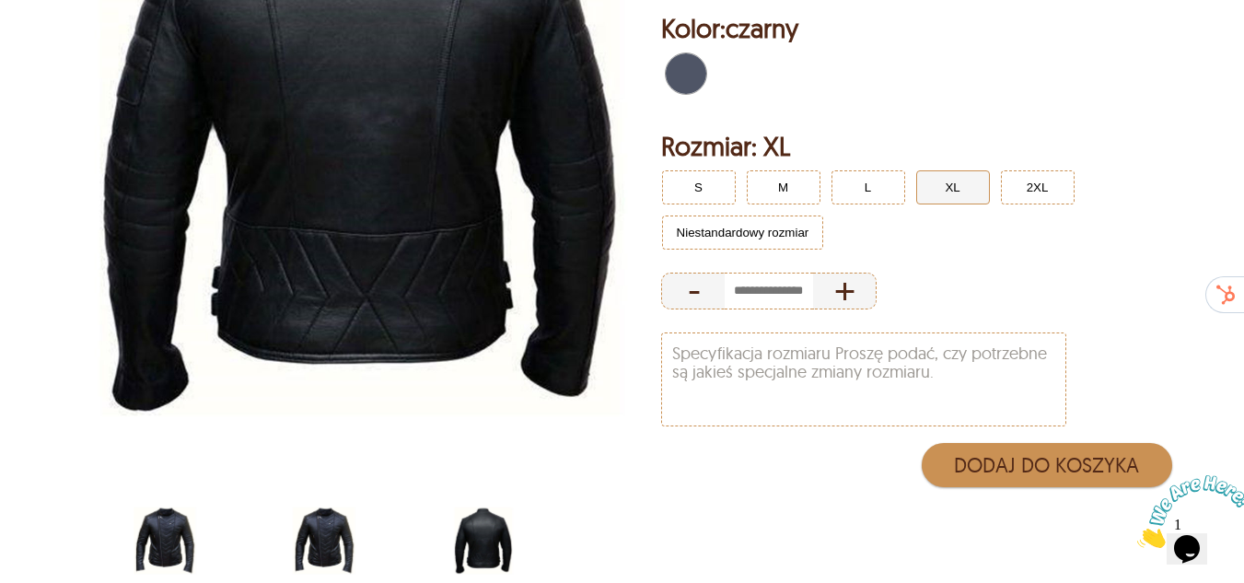
scroll to position [552, 0]
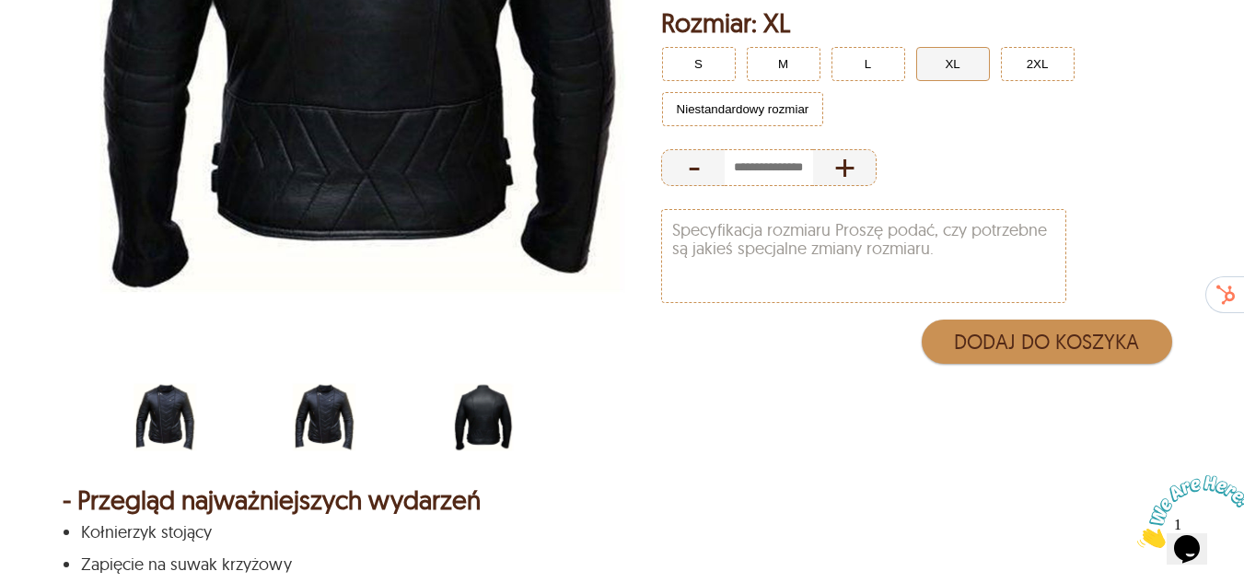
click at [324, 416] on img "scin-13011-czarny.jpg" at bounding box center [324, 417] width 66 height 83
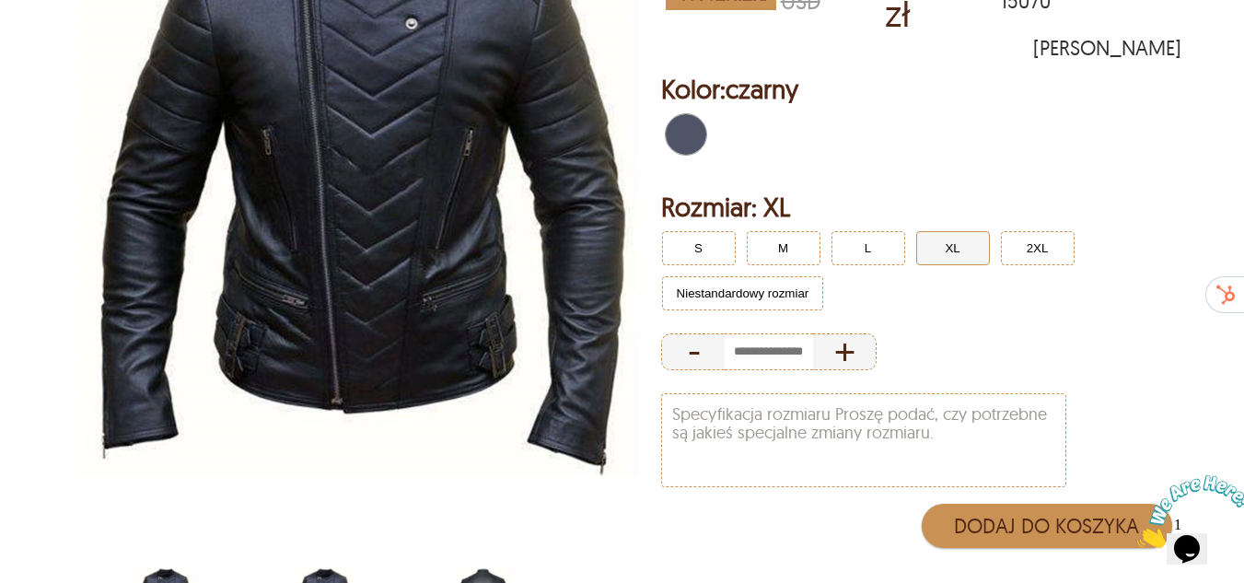
scroll to position [460, 0]
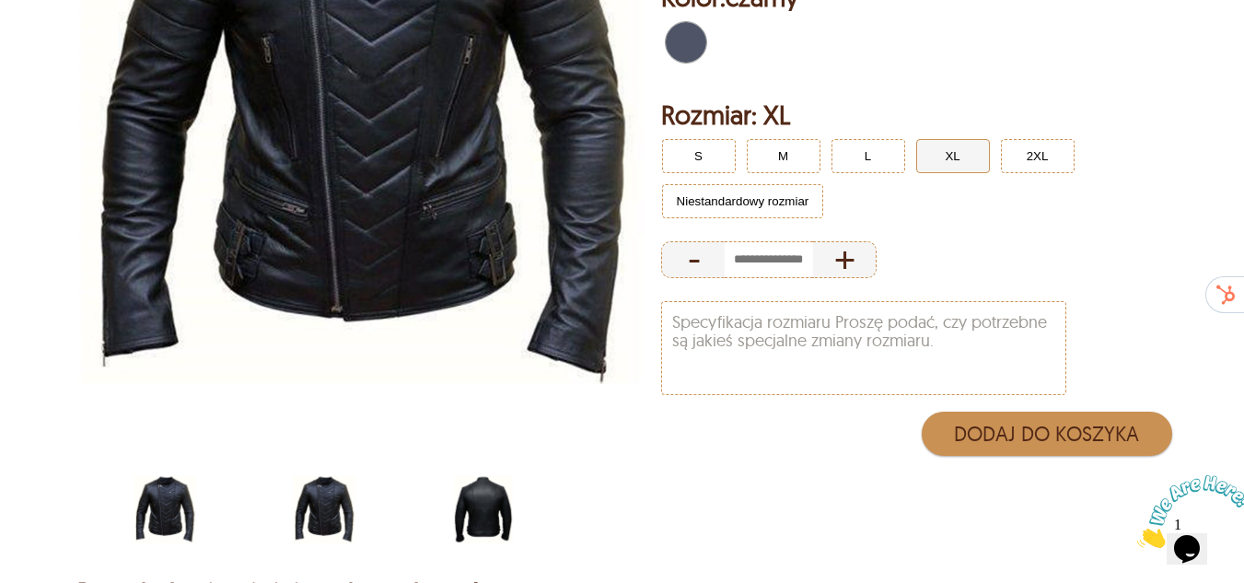
click at [160, 492] on img "scin-13011-czarny.jpg" at bounding box center [165, 509] width 66 height 83
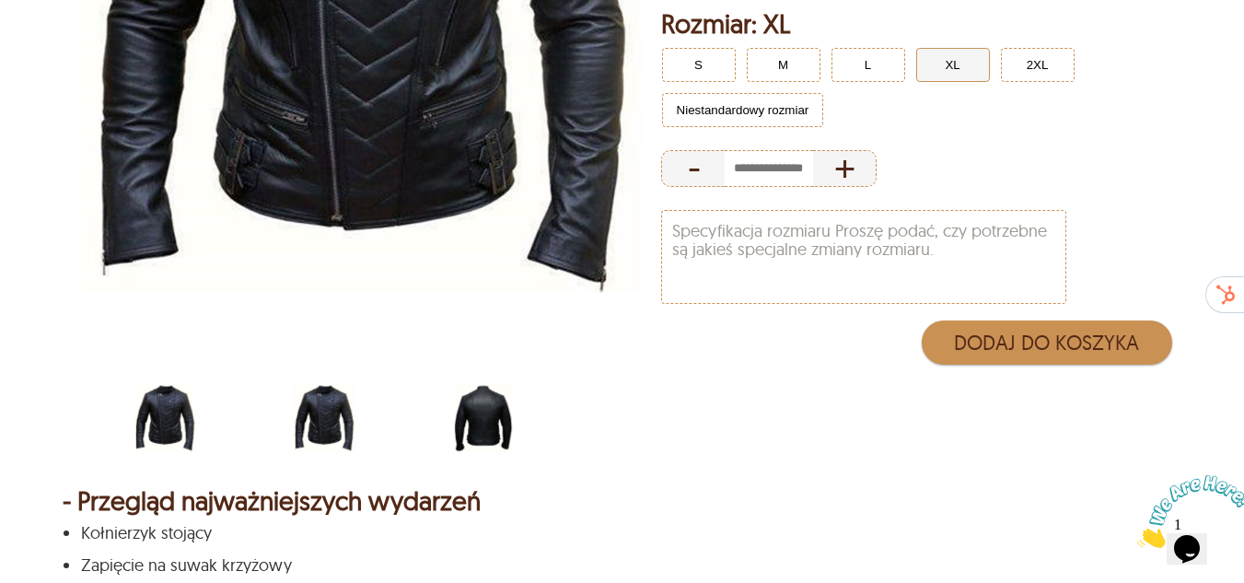
scroll to position [552, 0]
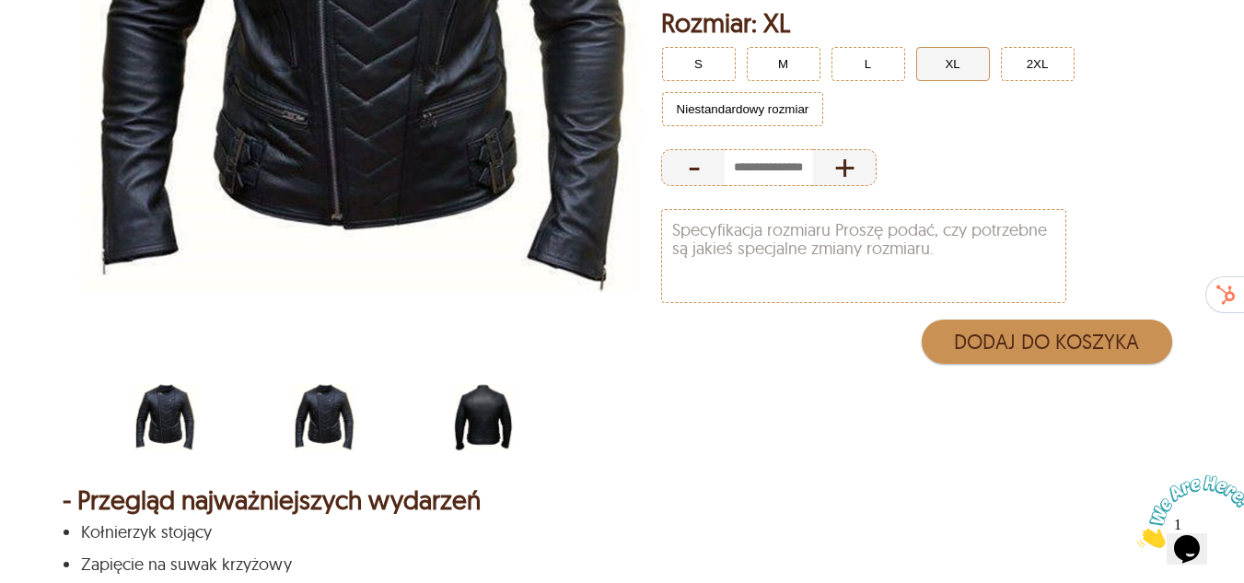
click at [162, 379] on img "scin-13011-czarny.jpg" at bounding box center [165, 417] width 66 height 83
click at [322, 406] on img "scin-13011-czarny.jpg" at bounding box center [324, 417] width 66 height 83
click at [191, 412] on img "scin-13011-czarny.jpg" at bounding box center [165, 417] width 66 height 83
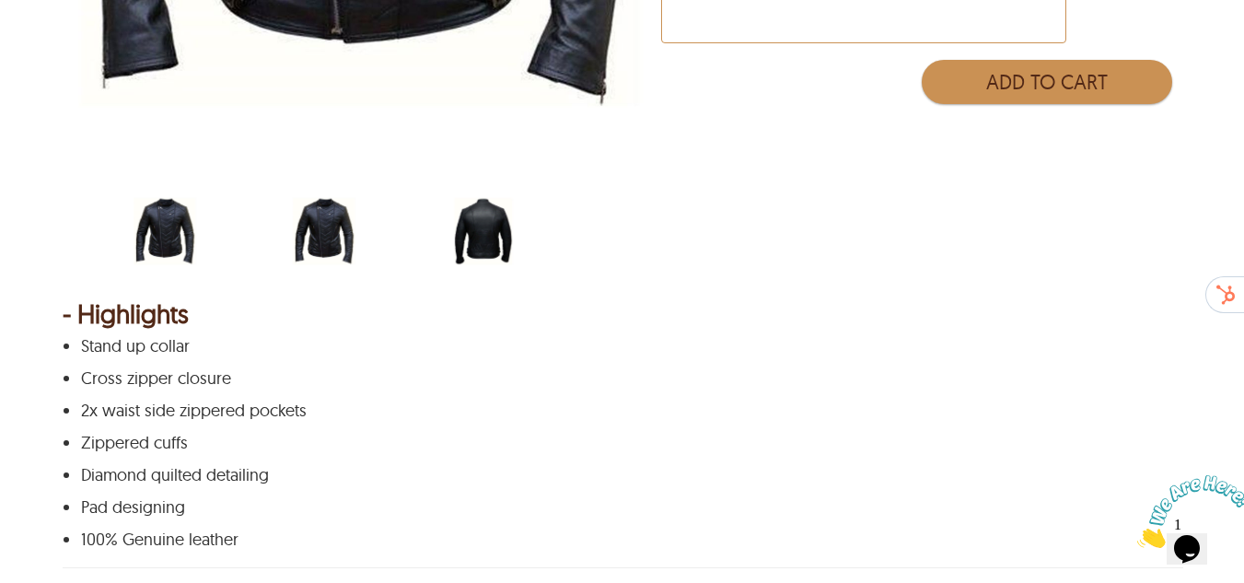
scroll to position [736, 0]
click at [587, 243] on div "scin-13011-black-back.jpg" at bounding box center [520, 234] width 141 height 87
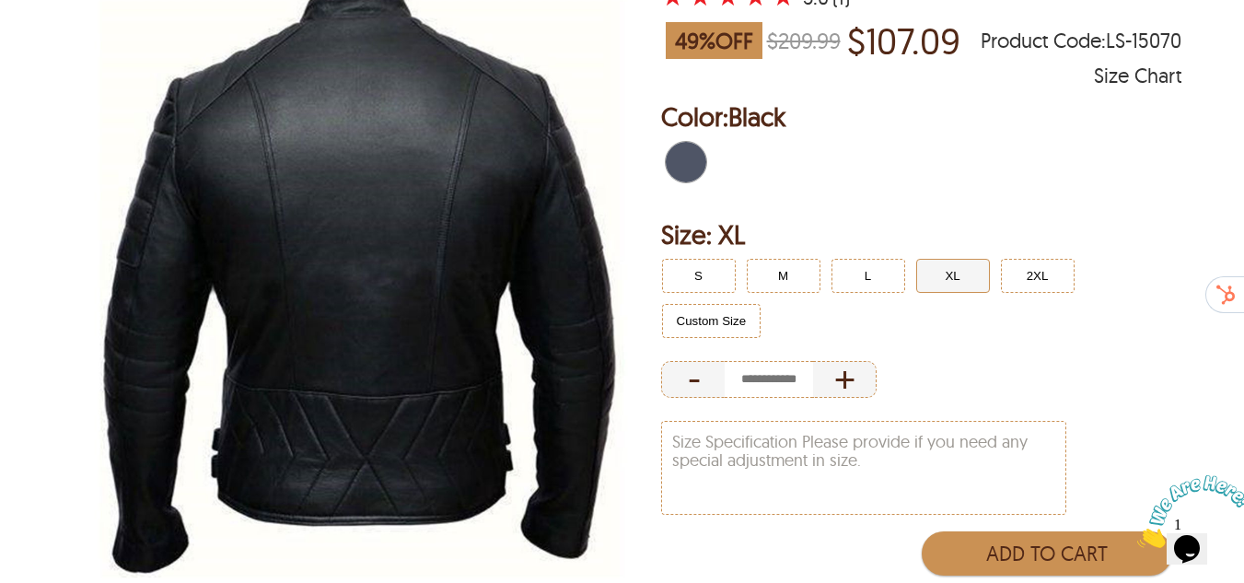
scroll to position [91, 0]
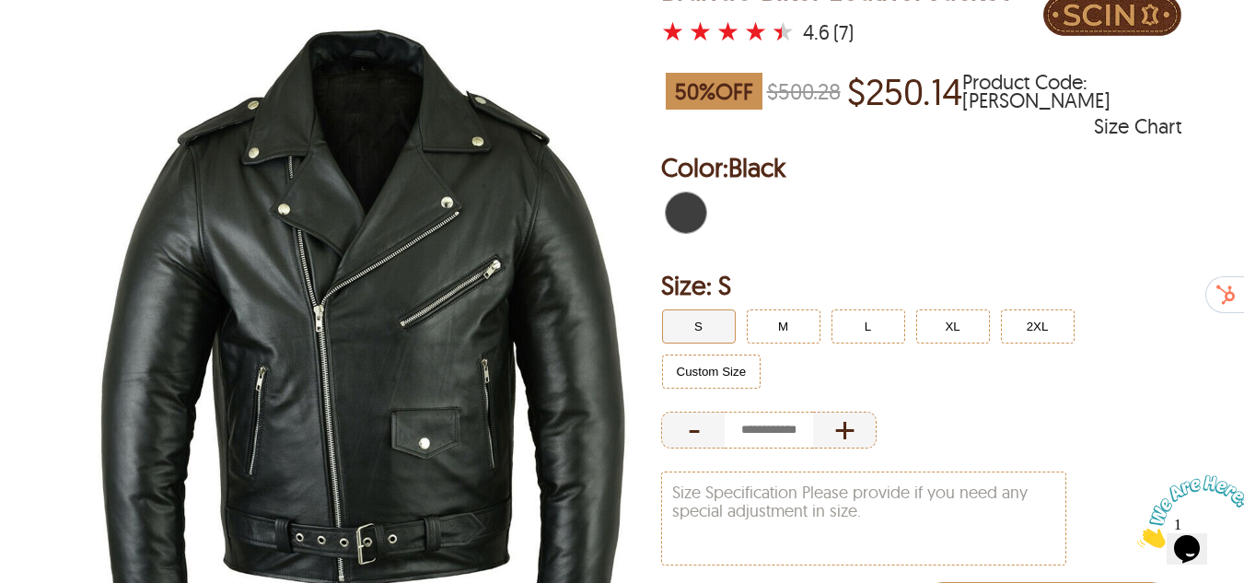
scroll to position [552, 0]
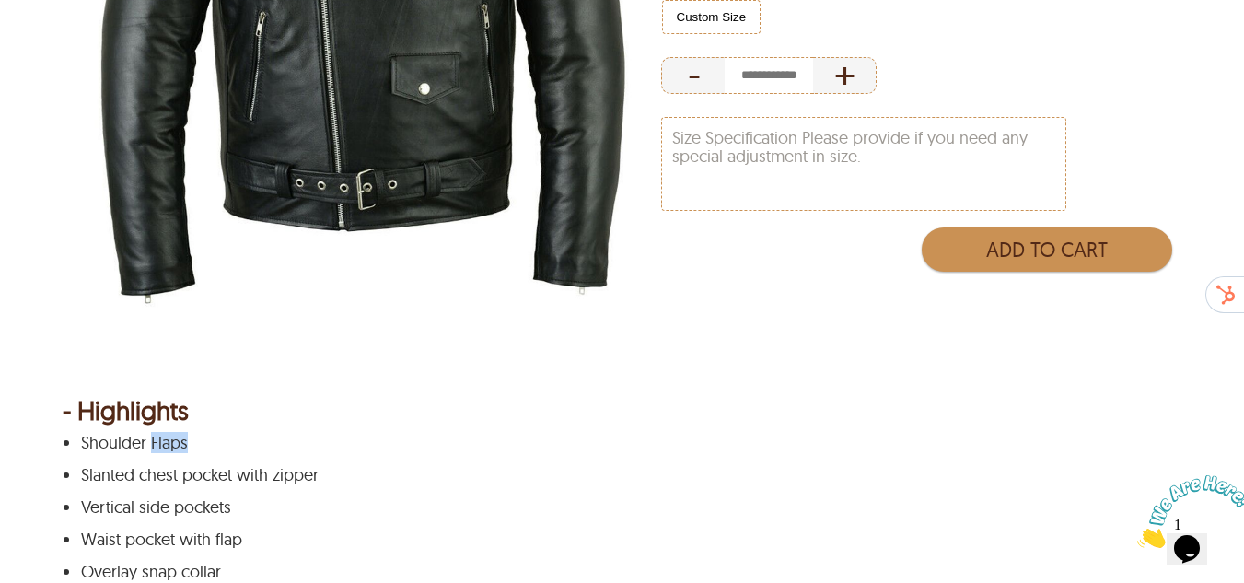
drag, startPoint x: 153, startPoint y: 440, endPoint x: 206, endPoint y: 440, distance: 53.4
click at [201, 440] on p "Shoulder Flaps" at bounding box center [620, 443] width 1078 height 18
click at [280, 380] on div at bounding box center [362, 1] width 599 height 764
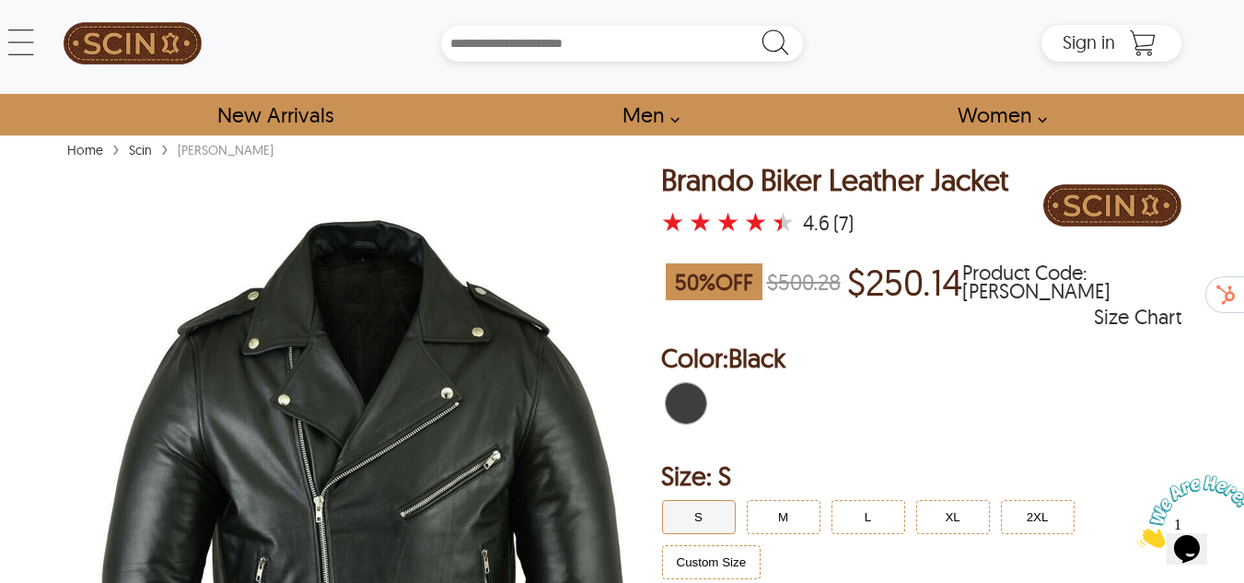
scroll to position [0, 0]
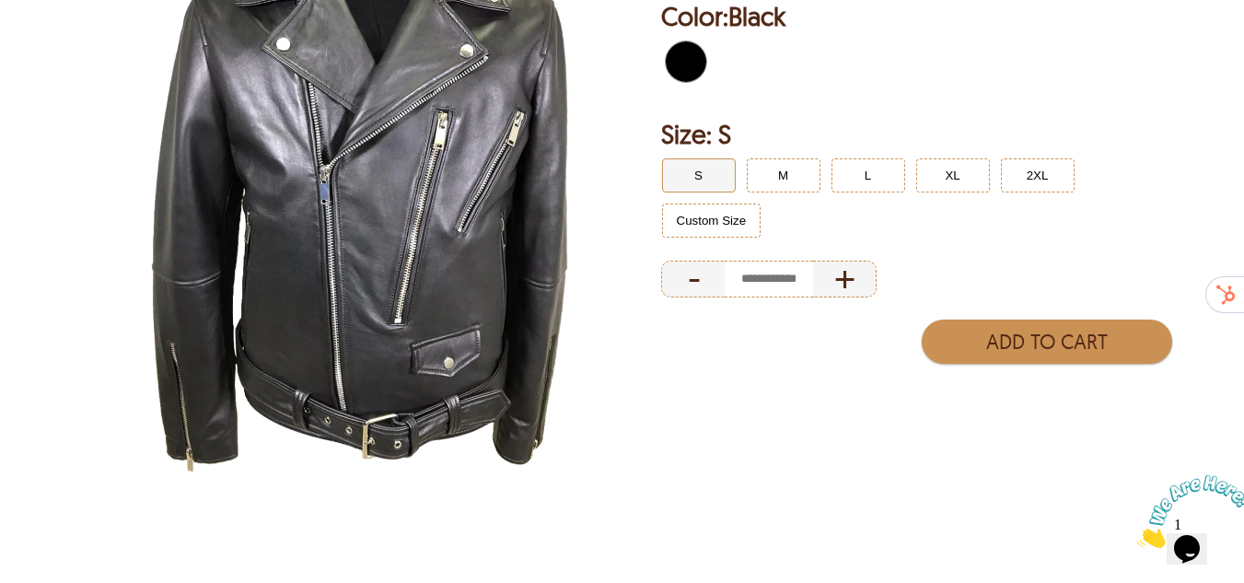
scroll to position [276, 0]
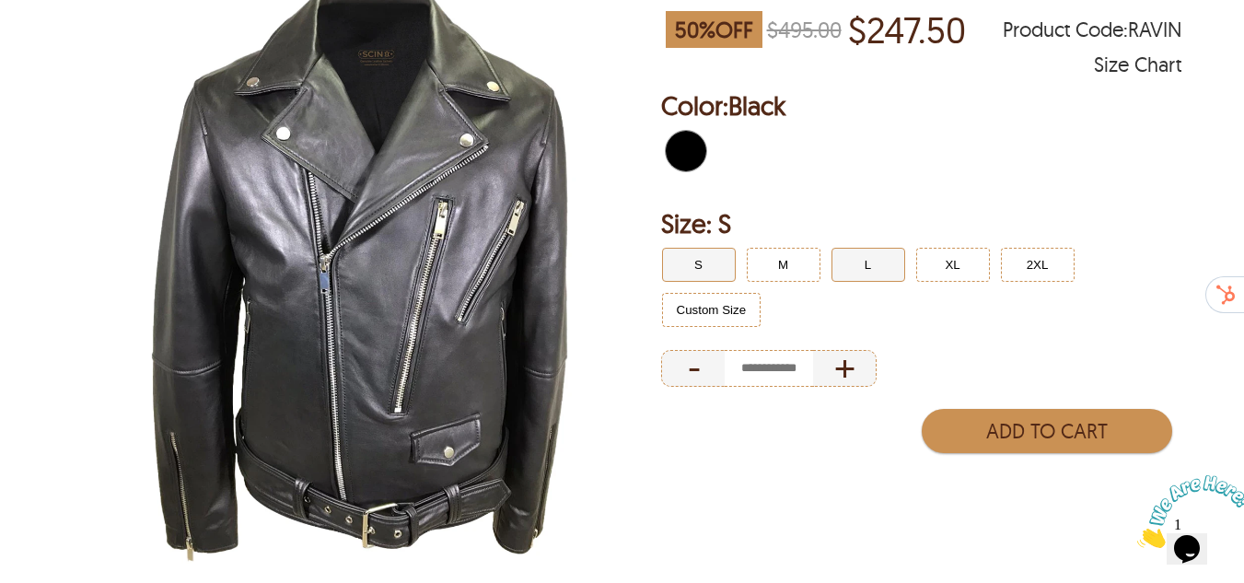
click at [865, 255] on button "L" at bounding box center [868, 265] width 74 height 34
click at [862, 269] on button "L" at bounding box center [868, 265] width 74 height 34
click at [865, 267] on button "L" at bounding box center [868, 265] width 74 height 34
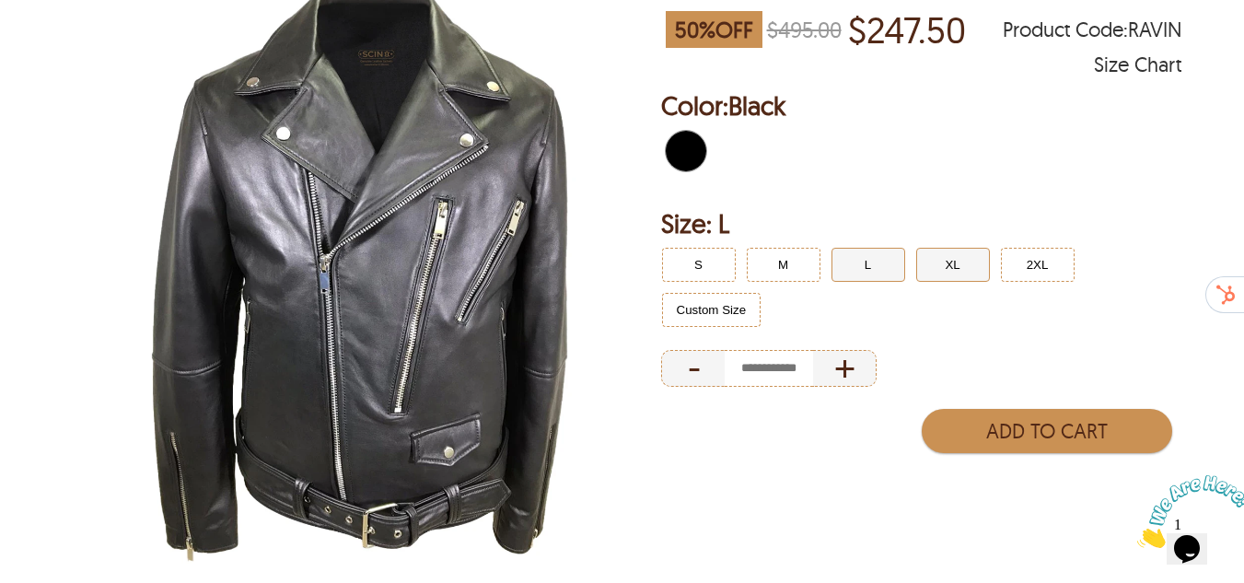
click at [944, 268] on button "XL" at bounding box center [953, 265] width 74 height 34
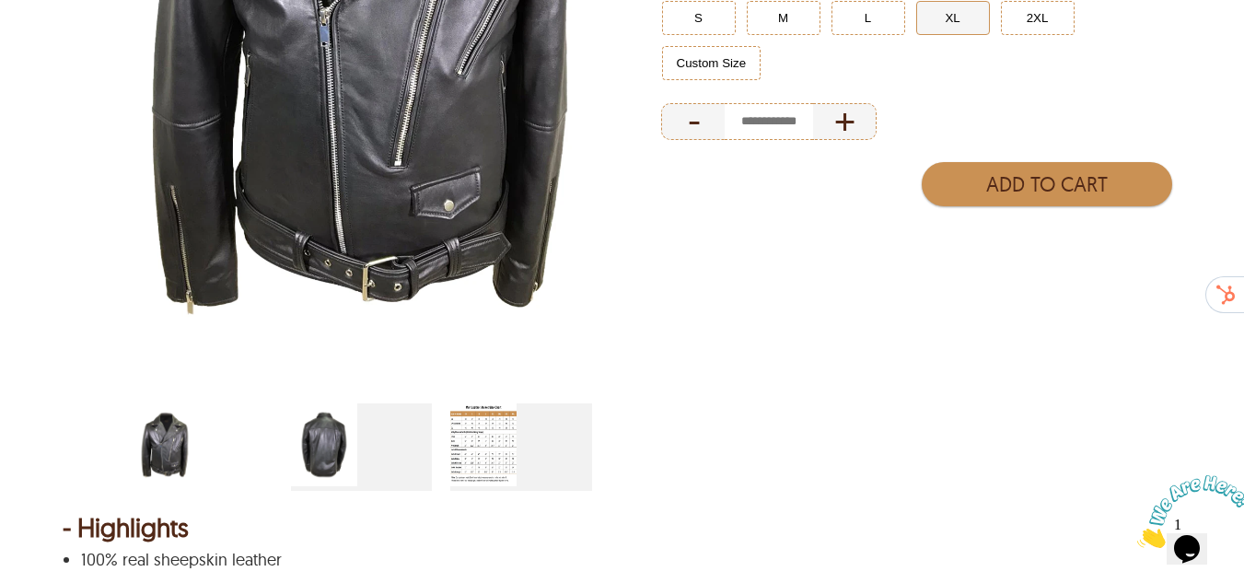
scroll to position [552, 0]
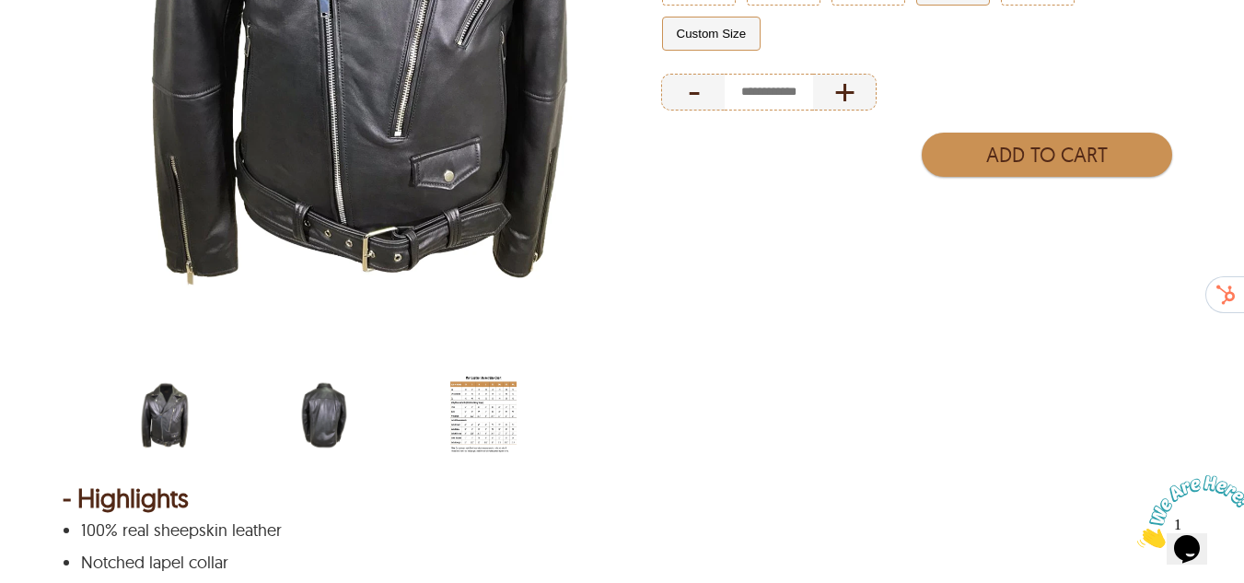
click at [706, 23] on button "Custom Size" at bounding box center [711, 34] width 99 height 34
click at [308, 402] on img "ravin-belted-biker-leather-jacket-back.webp" at bounding box center [324, 415] width 66 height 83
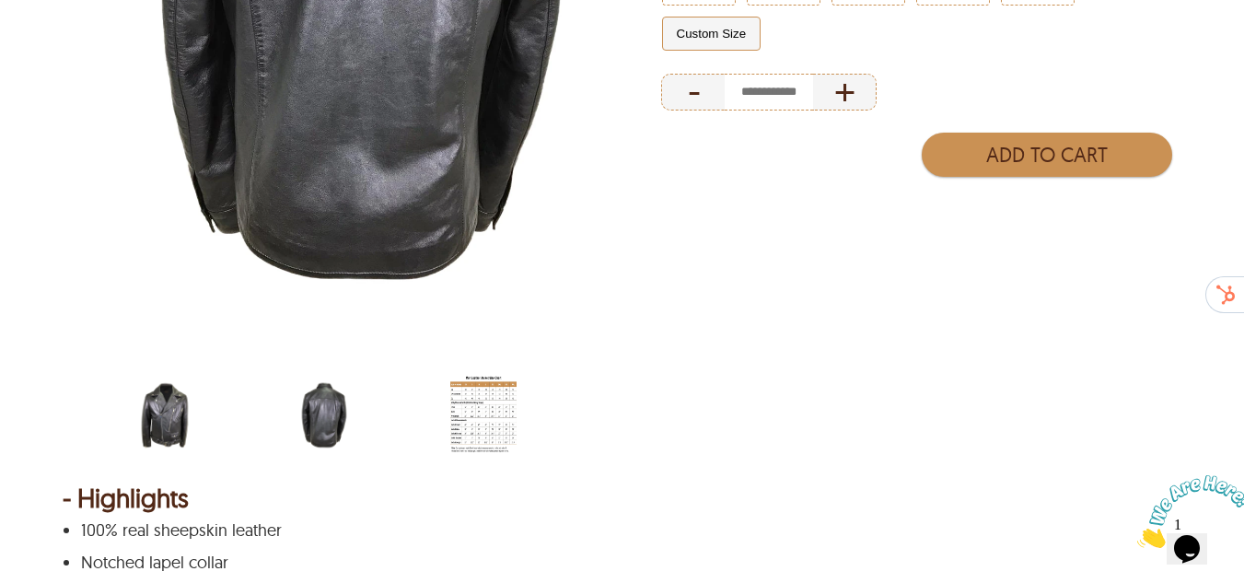
click at [486, 409] on img "men-leather-jacket-size-chart-min.jpg" at bounding box center [483, 415] width 66 height 83
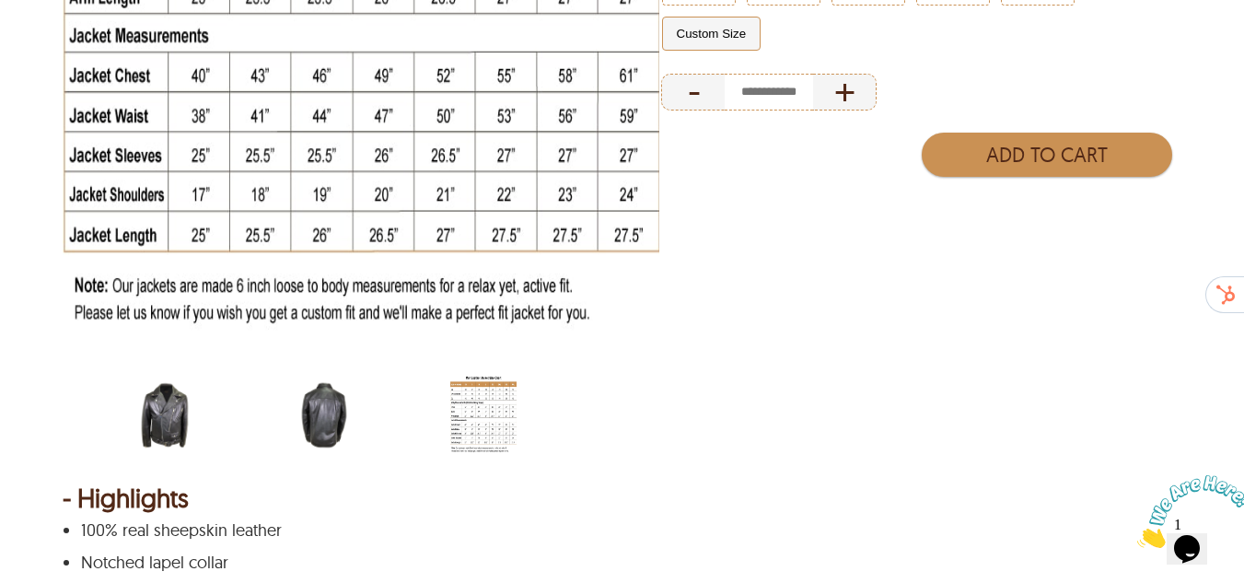
click at [180, 422] on img "ravin-belted-biker-leather-jacket.webp" at bounding box center [165, 415] width 66 height 83
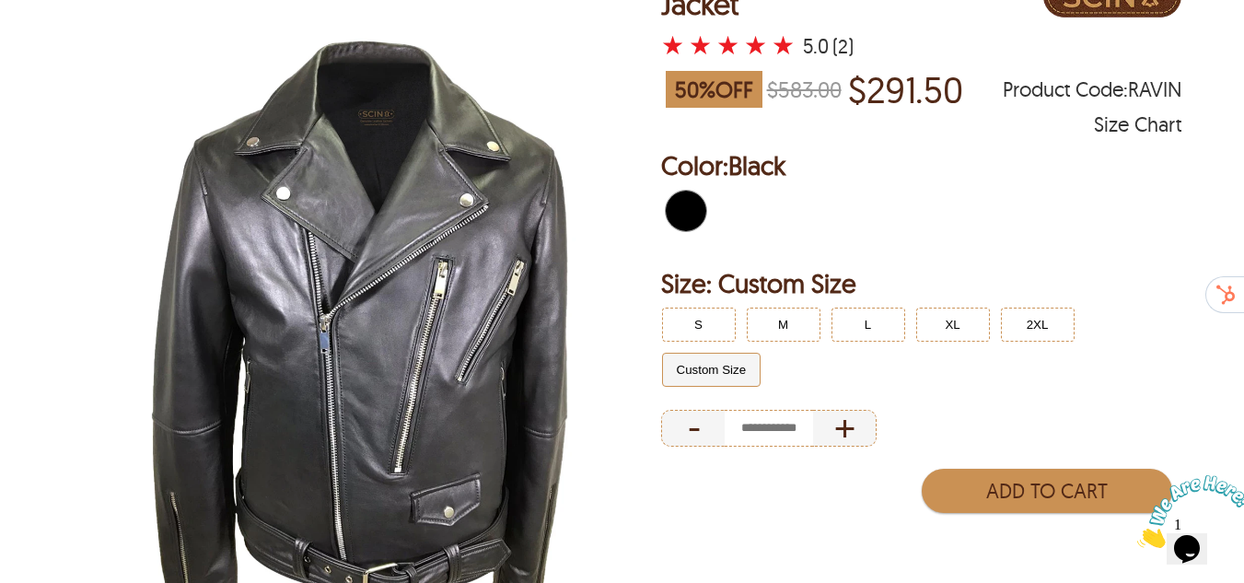
scroll to position [184, 0]
